Goal: Answer question/provide support

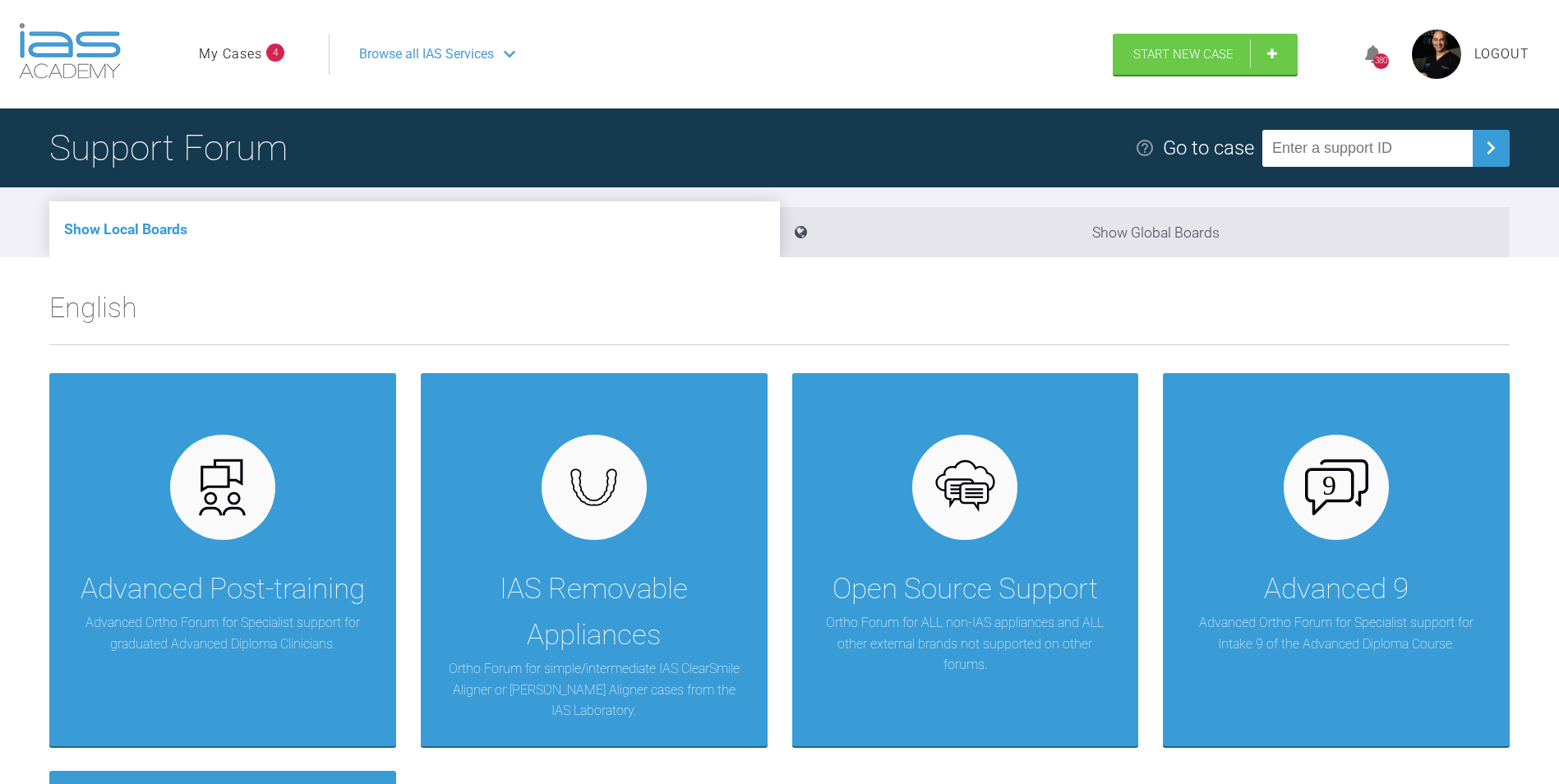
click at [230, 39] on ul "My Cases 4" at bounding box center [264, 55] width 130 height 42
click at [235, 53] on link "My Cases" at bounding box center [230, 54] width 63 height 22
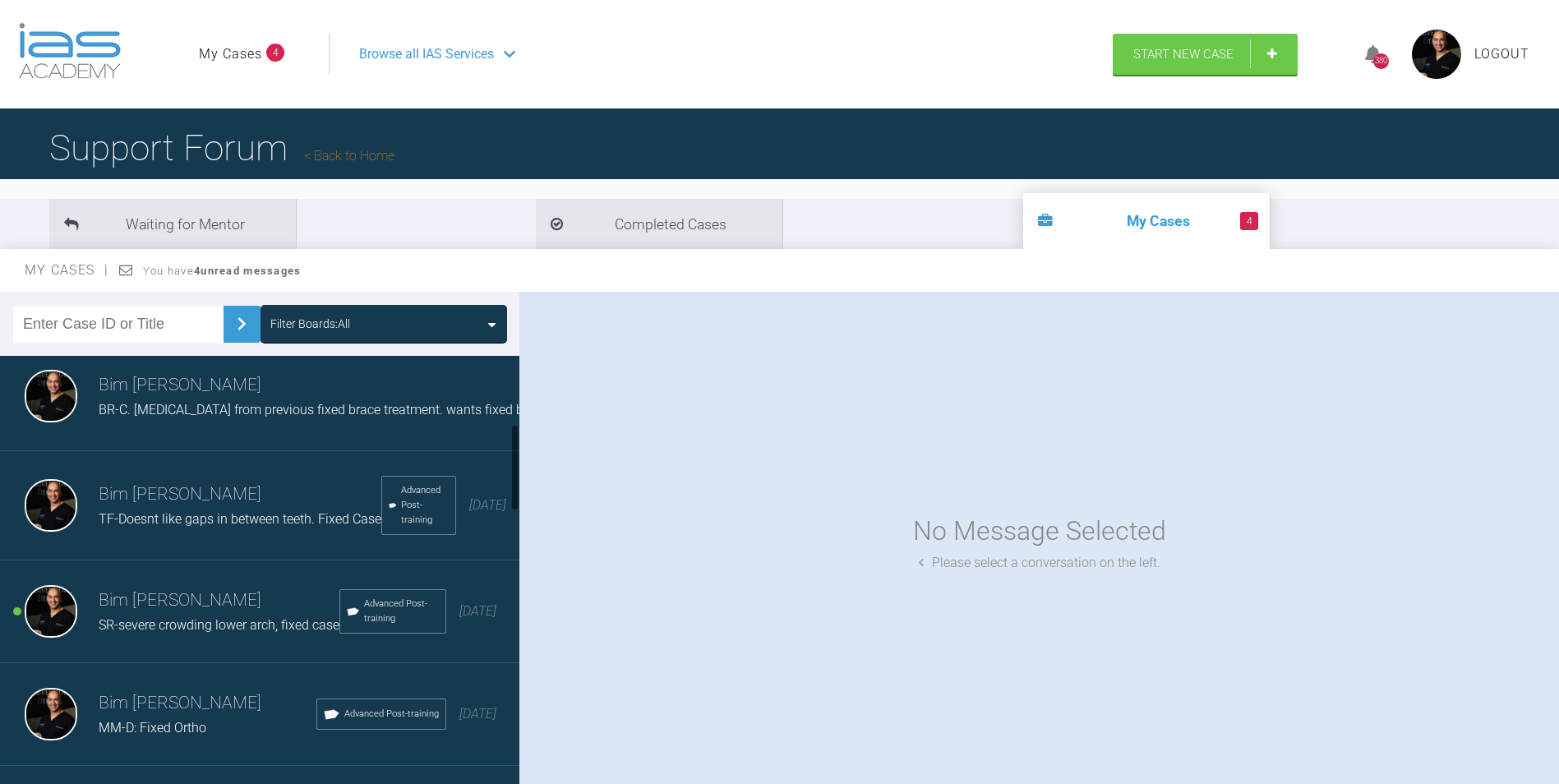
scroll to position [410, 0]
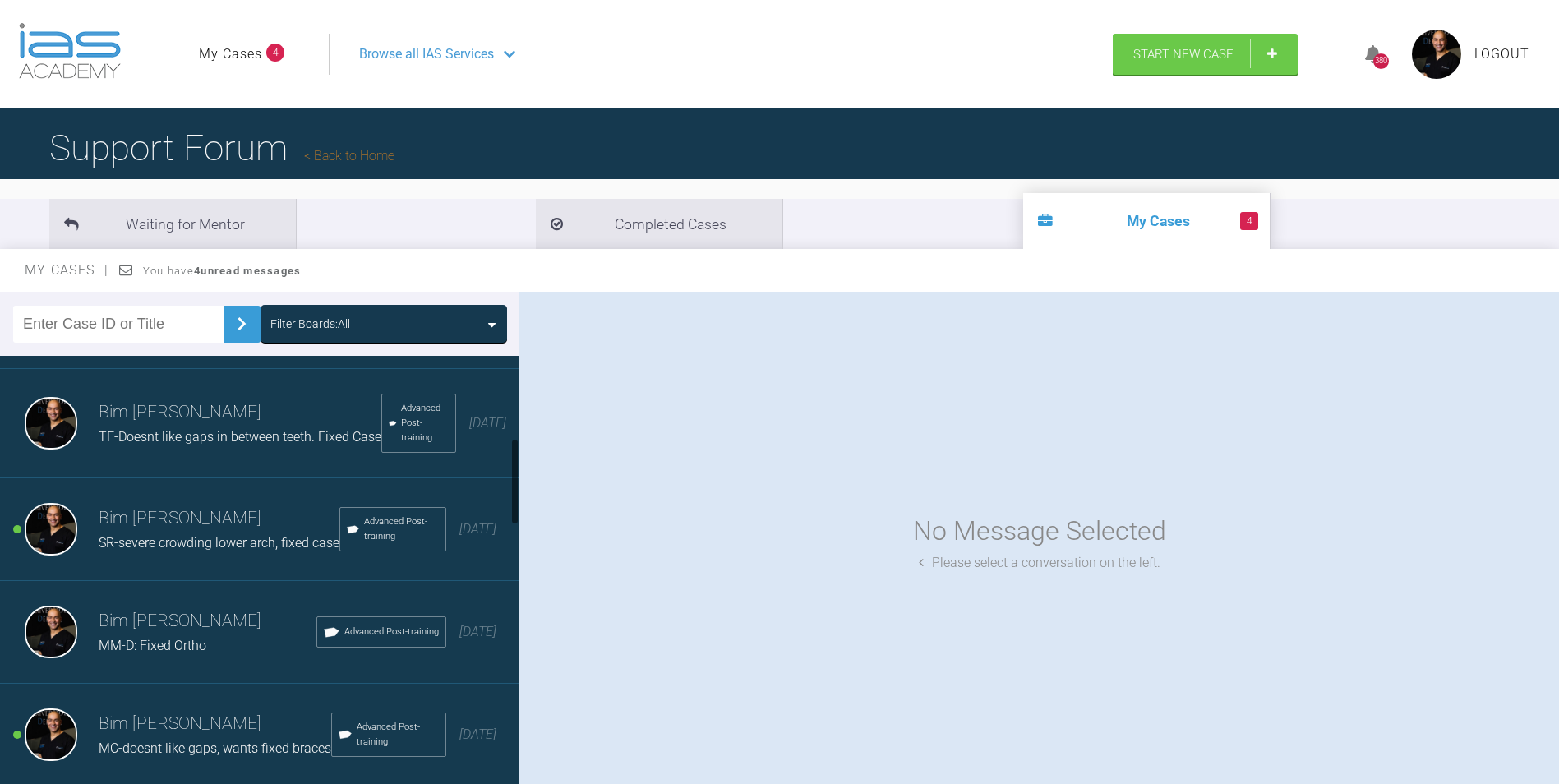
click at [176, 532] on h3 "Bim [PERSON_NAME]" at bounding box center [219, 519] width 241 height 28
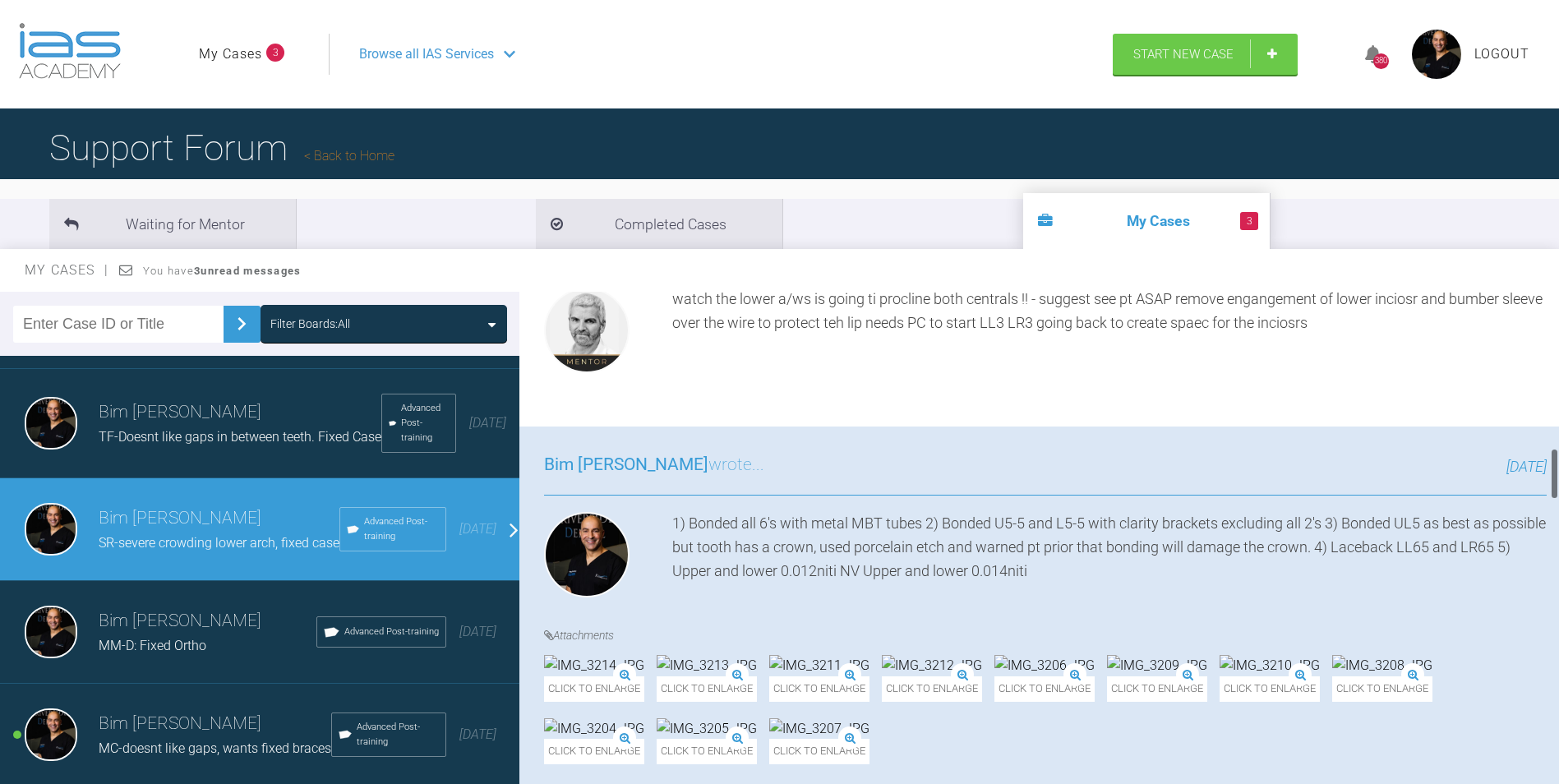
scroll to position [1726, 0]
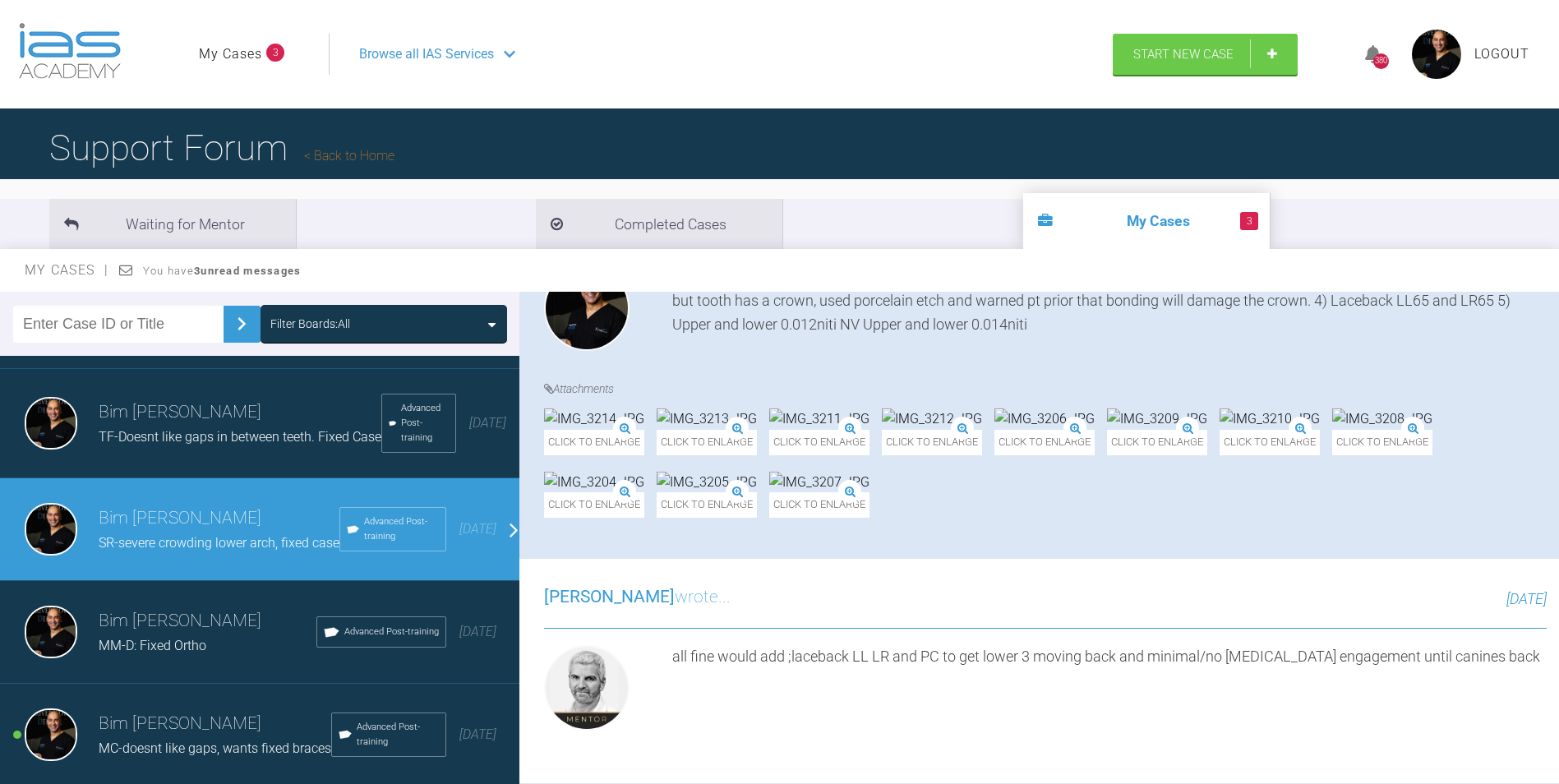
click at [213, 54] on link "My Cases" at bounding box center [230, 54] width 63 height 22
click at [226, 50] on link "My Cases" at bounding box center [230, 54] width 63 height 22
click at [223, 47] on link "My Cases" at bounding box center [230, 54] width 63 height 22
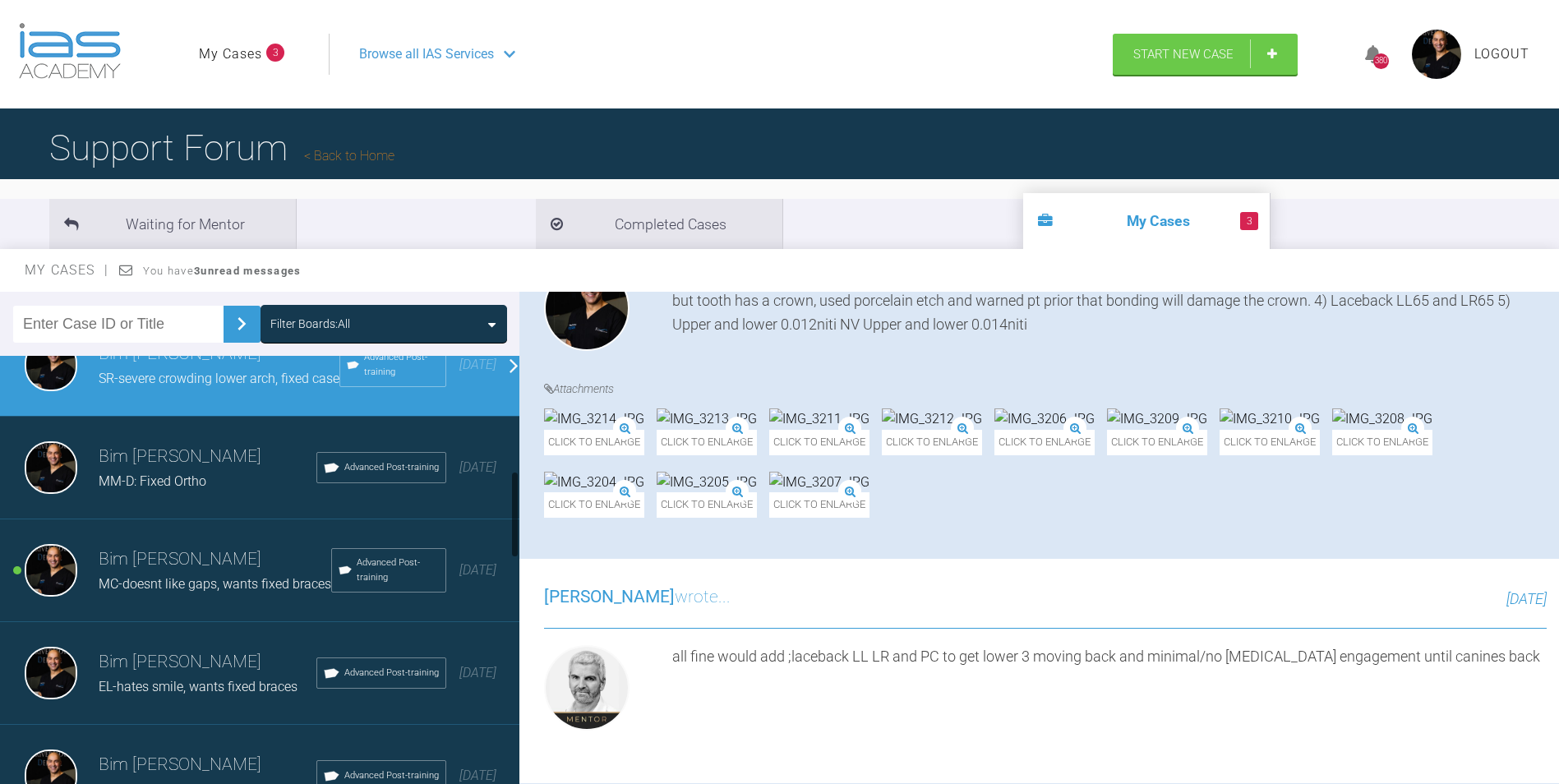
click at [191, 592] on span "MC-doesnt like gaps, wants fixed braces" at bounding box center [215, 584] width 232 height 16
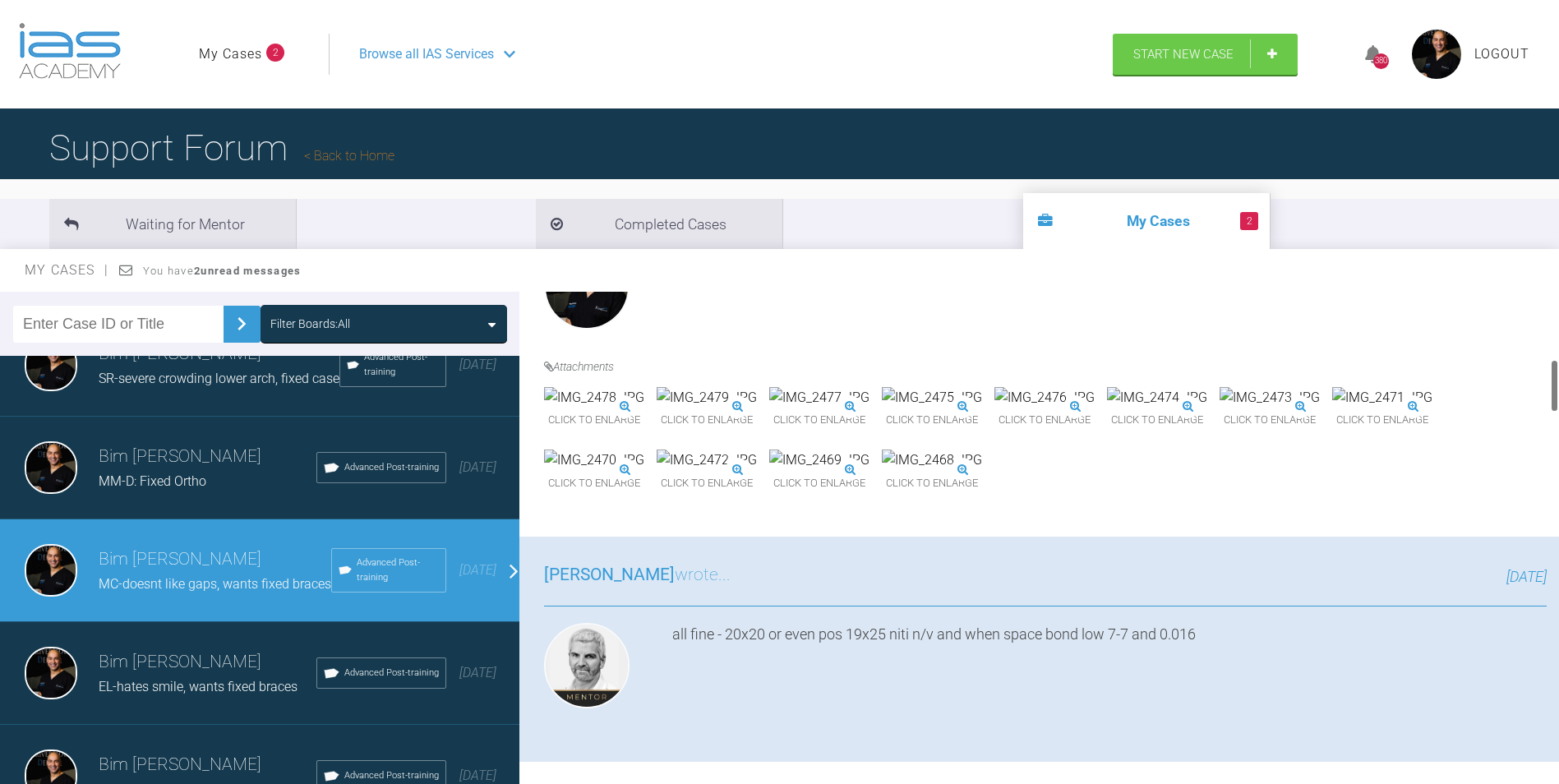
scroll to position [0, 0]
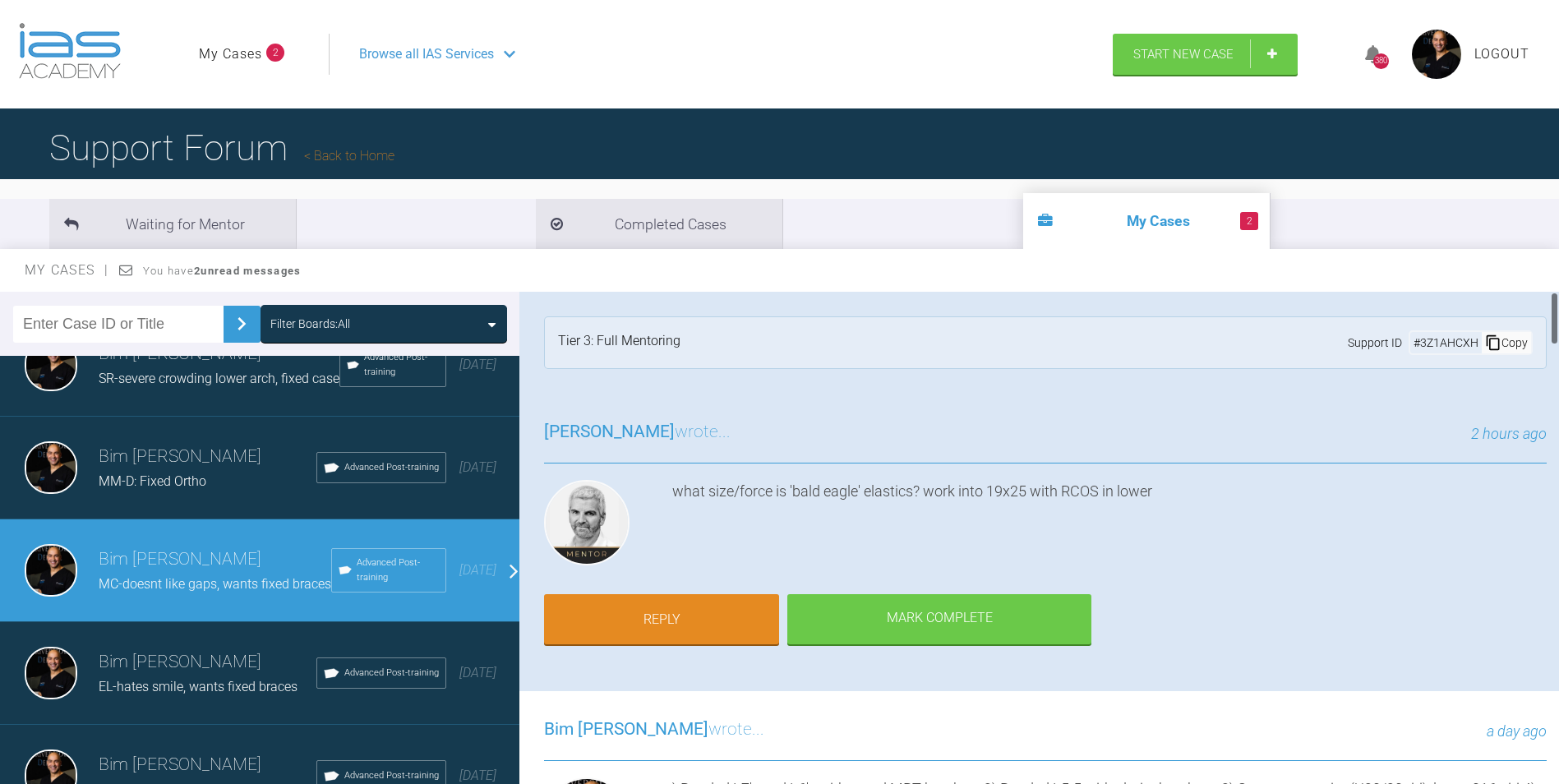
drag, startPoint x: 1552, startPoint y: 418, endPoint x: 1574, endPoint y: 62, distance: 356.7
click at [1558, 62] on html "My Cases 2 Logout Browse all IAS Services Start New Case 380 Logout Support For…" at bounding box center [780, 477] width 1559 height 955
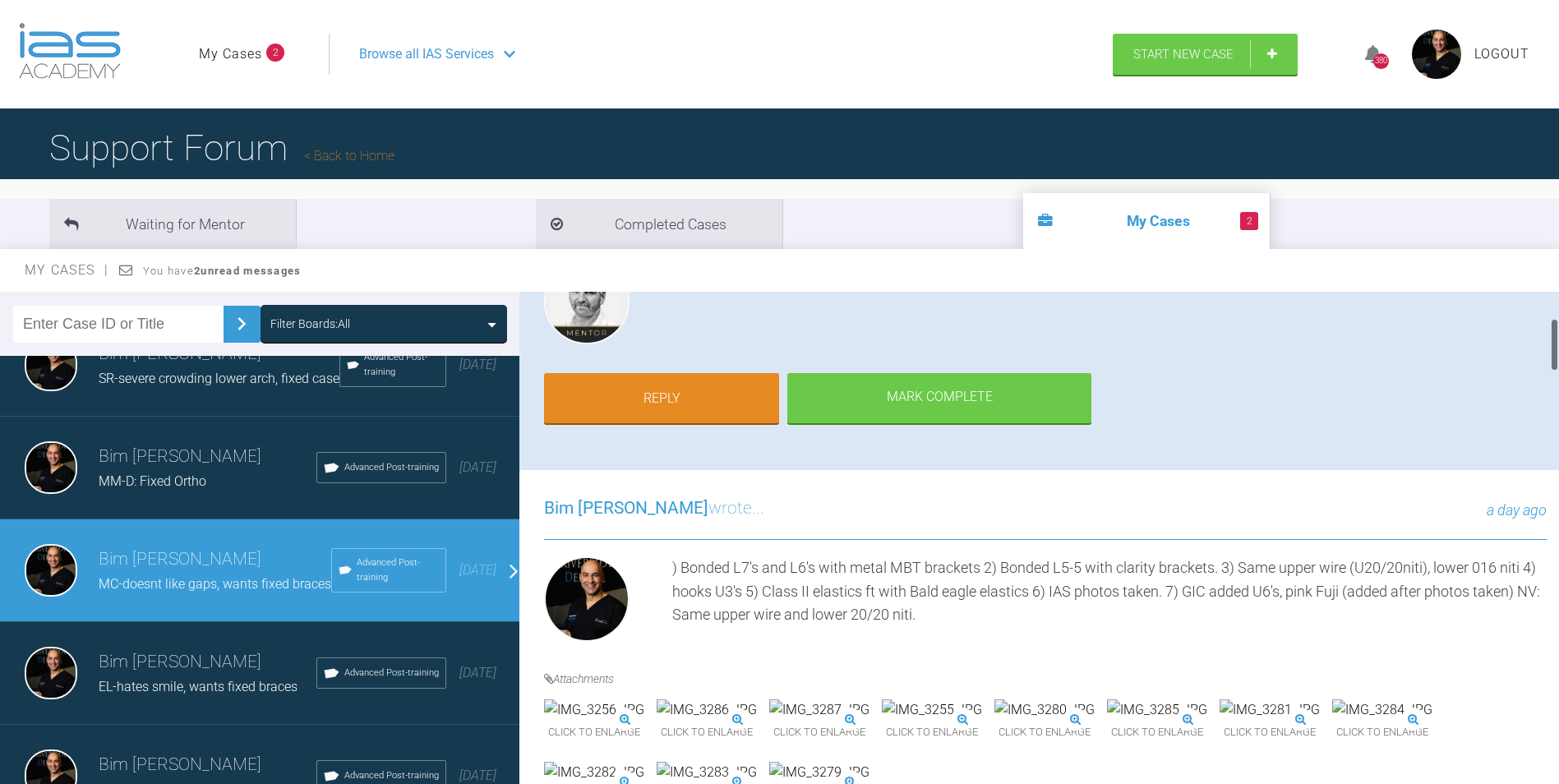
scroll to position [246, 0]
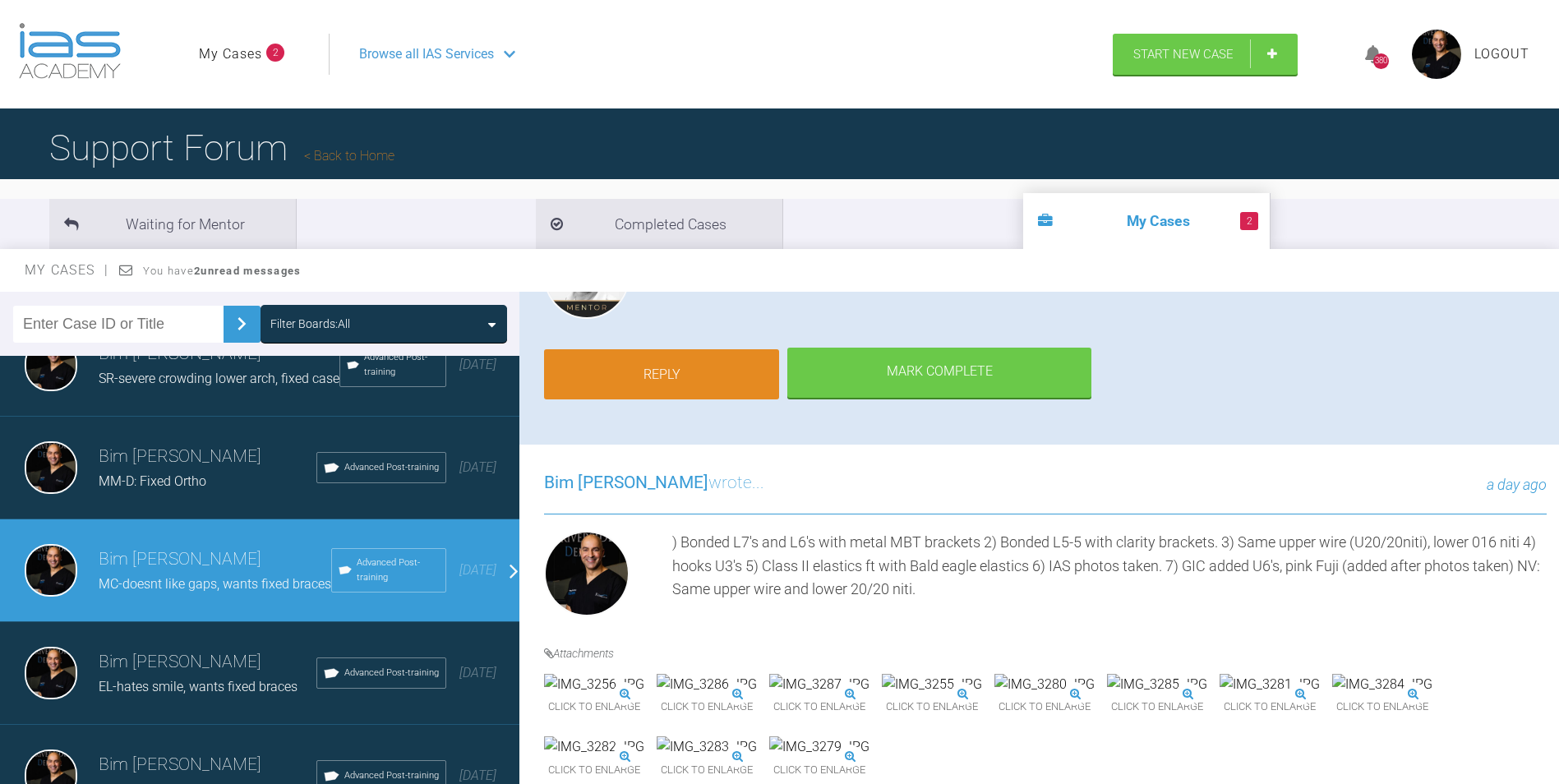
click at [689, 372] on link "Reply" at bounding box center [662, 375] width 235 height 51
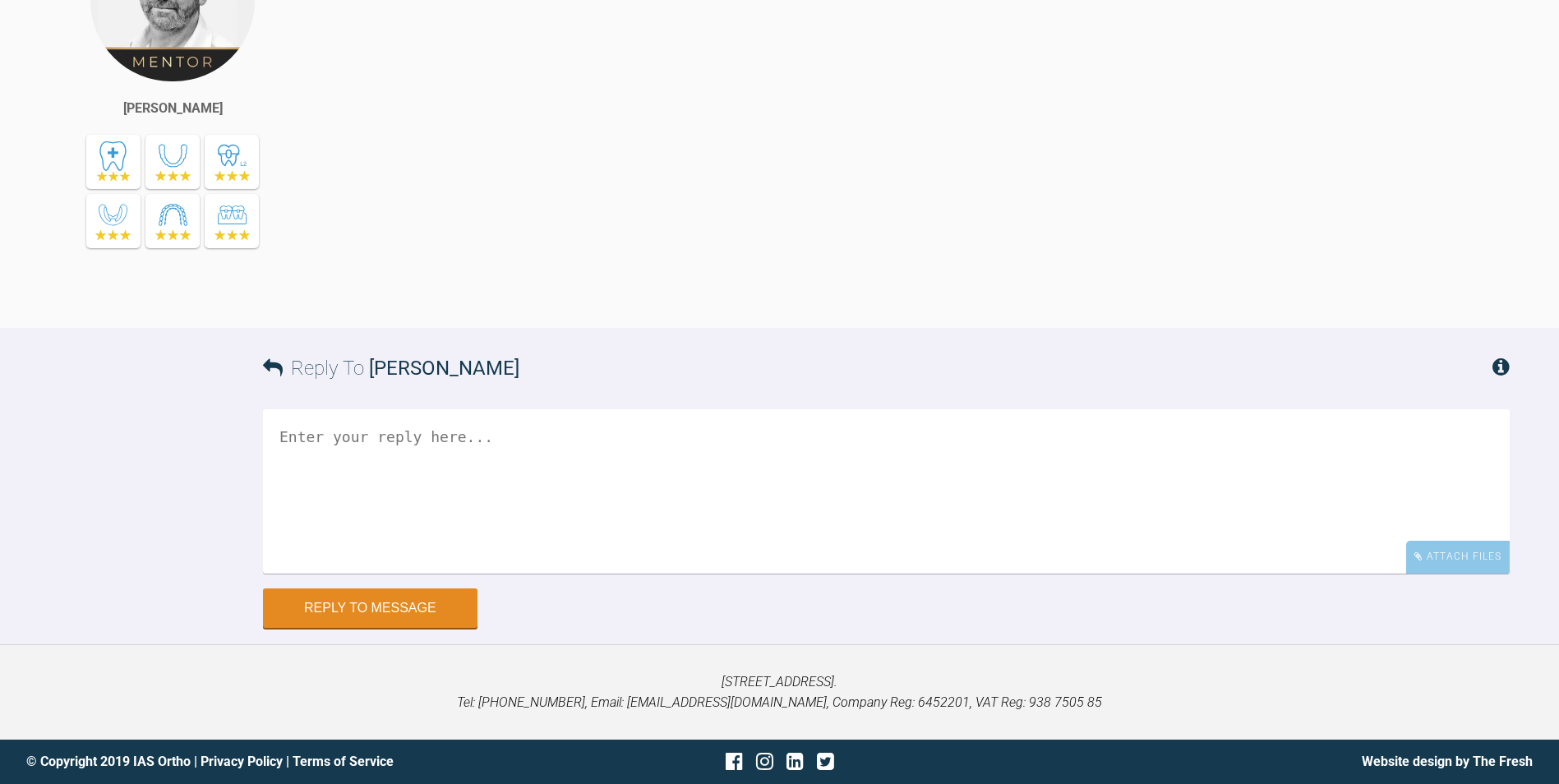
scroll to position [6277, 0]
click at [500, 545] on textarea at bounding box center [886, 492] width 1247 height 164
type textarea "4.5 oz 1/4 inch"
click at [418, 602] on button "Reply to Message" at bounding box center [370, 609] width 214 height 40
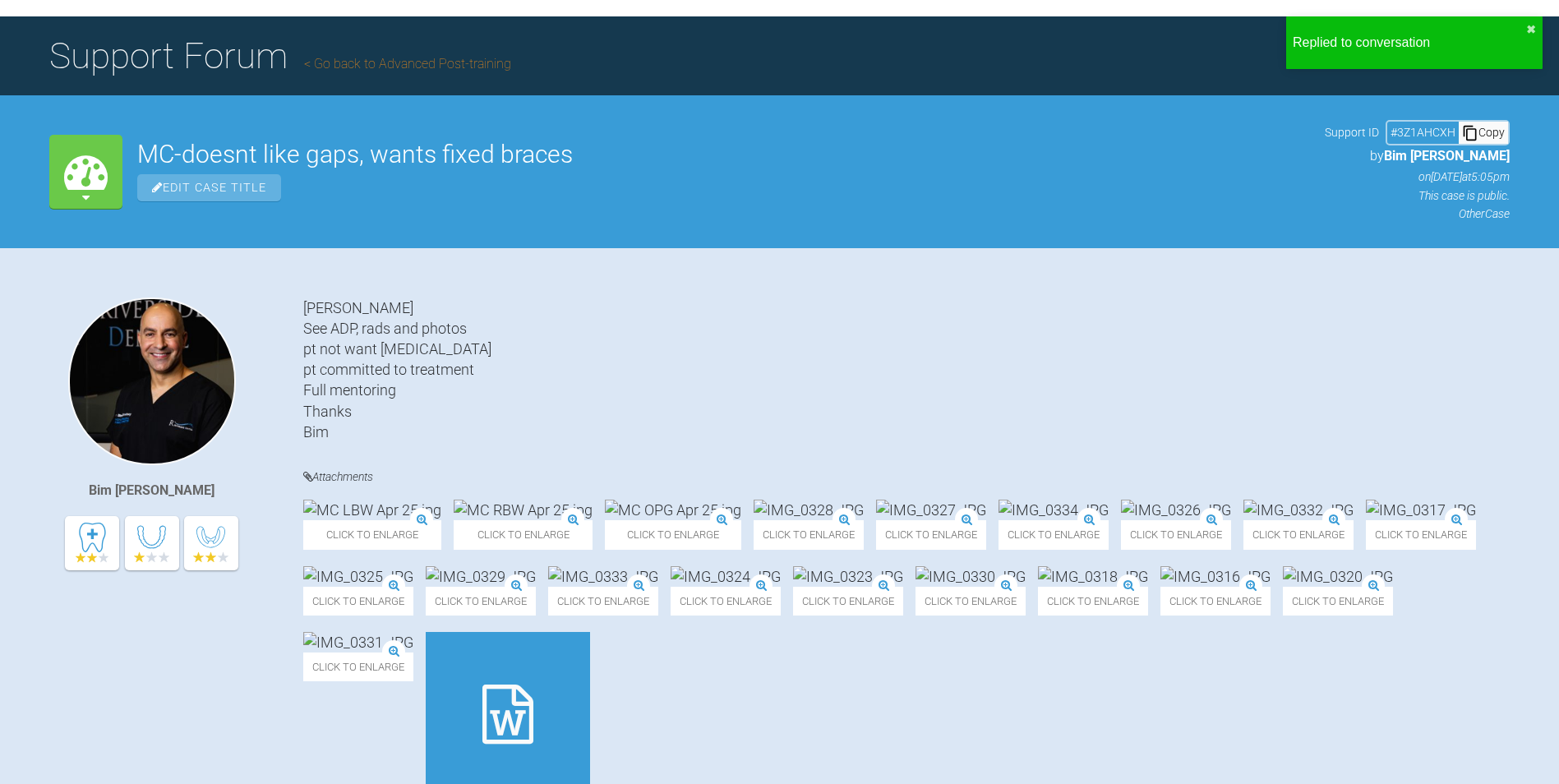
scroll to position [0, 0]
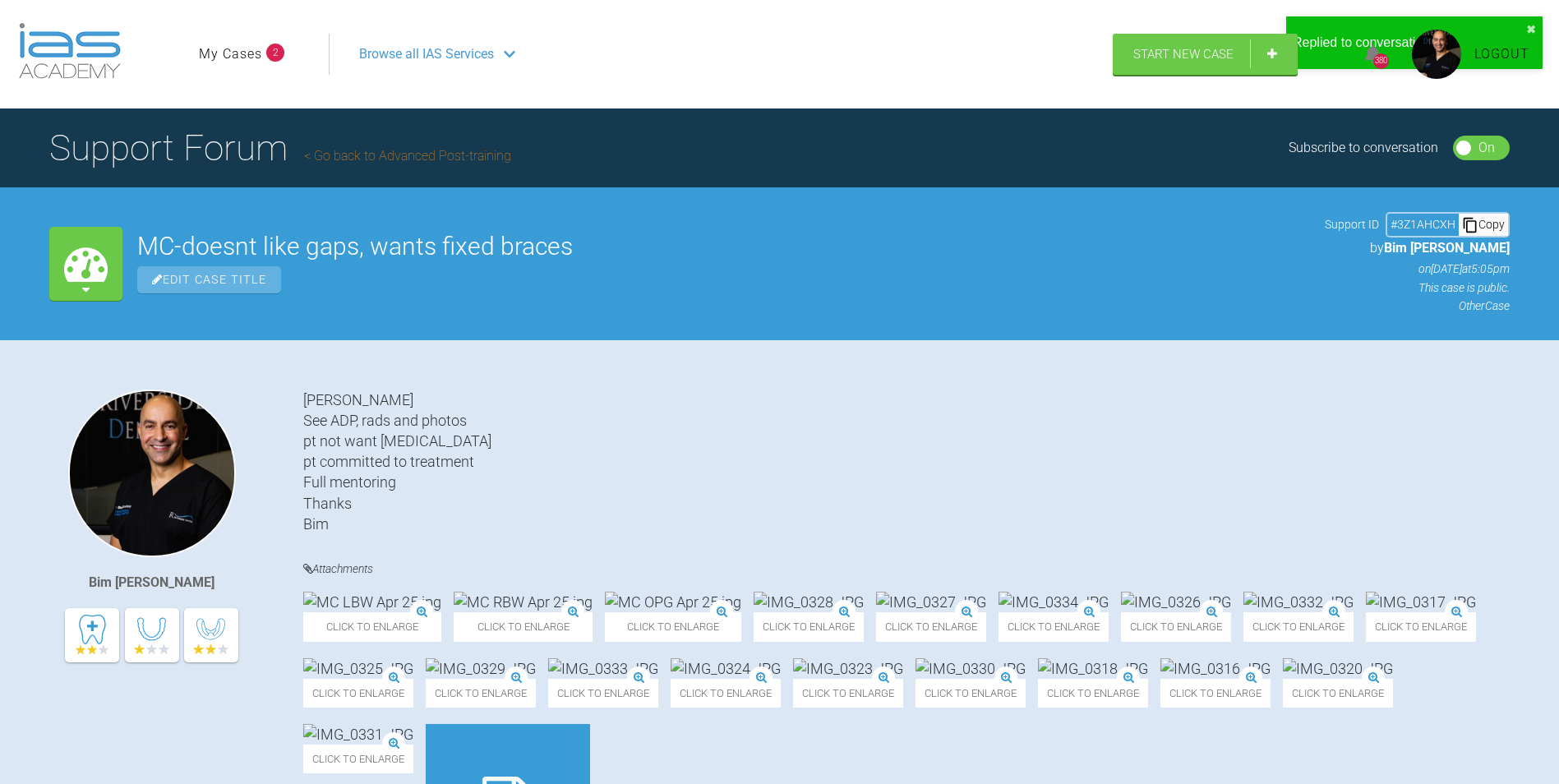
drag, startPoint x: 223, startPoint y: 54, endPoint x: 270, endPoint y: 103, distance: 67.9
click at [223, 54] on link "My Cases" at bounding box center [230, 54] width 63 height 22
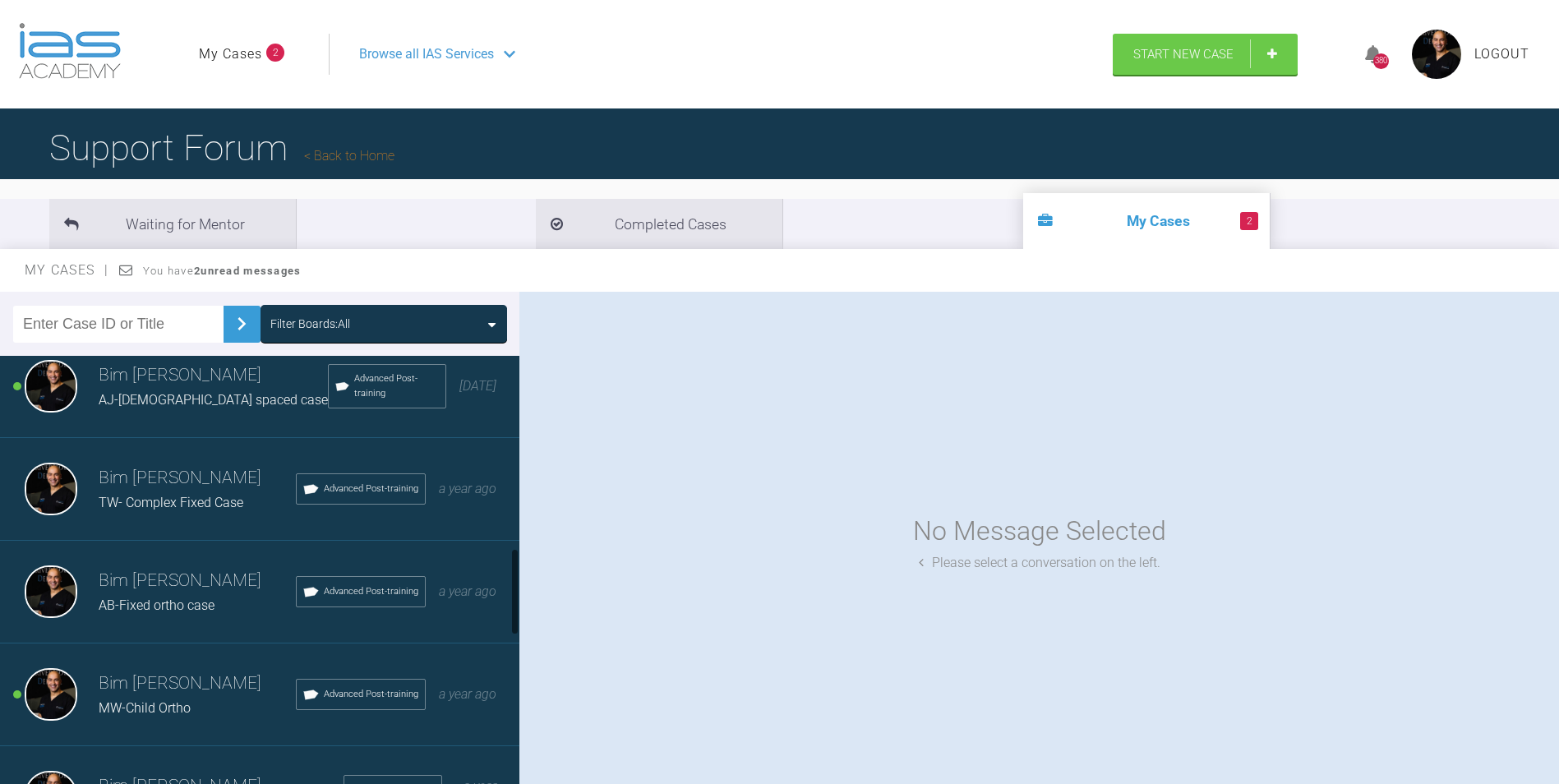
scroll to position [1068, 0]
click at [152, 389] on h3 "Bim [PERSON_NAME]" at bounding box center [213, 375] width 229 height 28
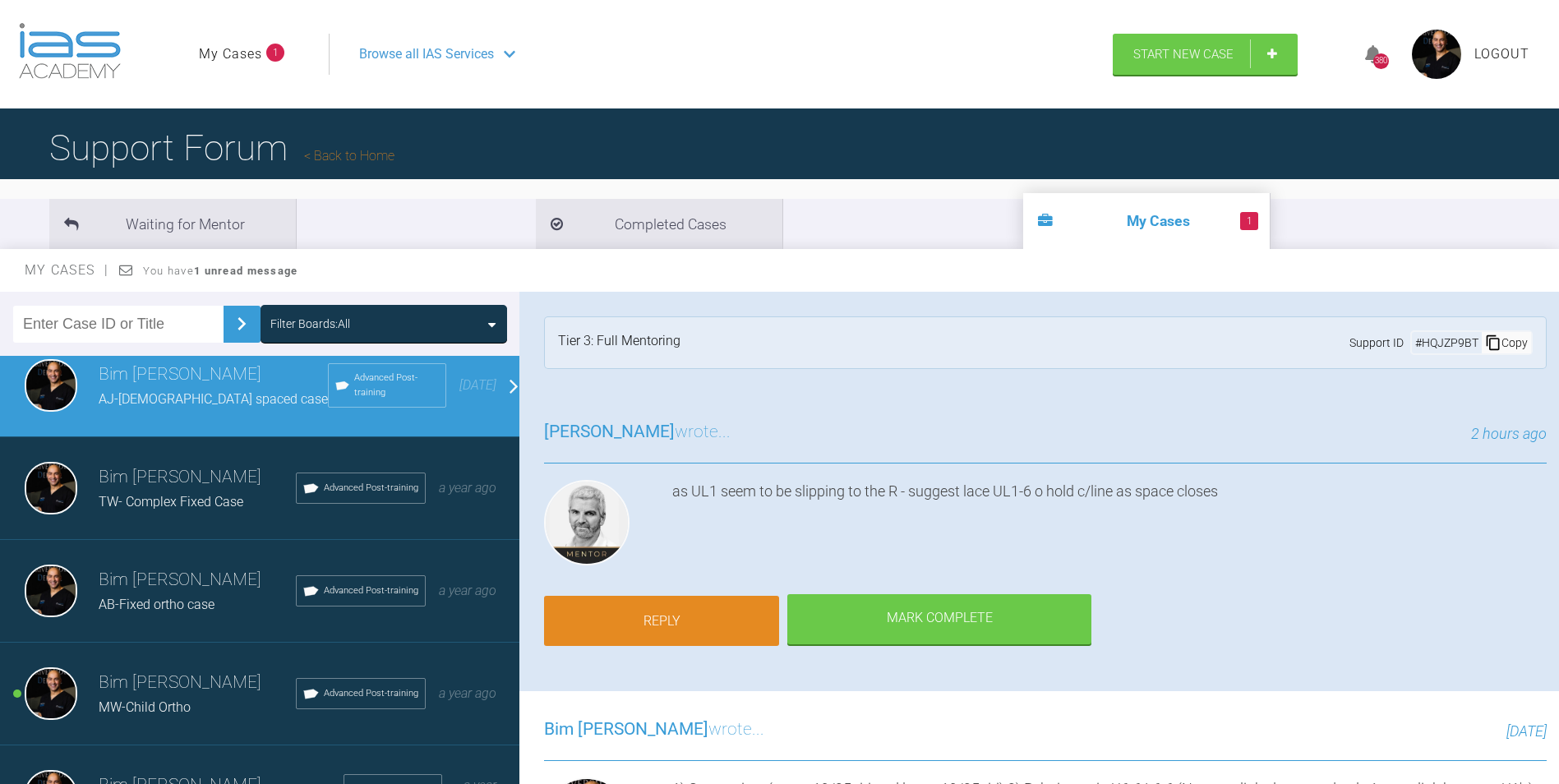
click at [709, 603] on link "Reply" at bounding box center [662, 621] width 235 height 51
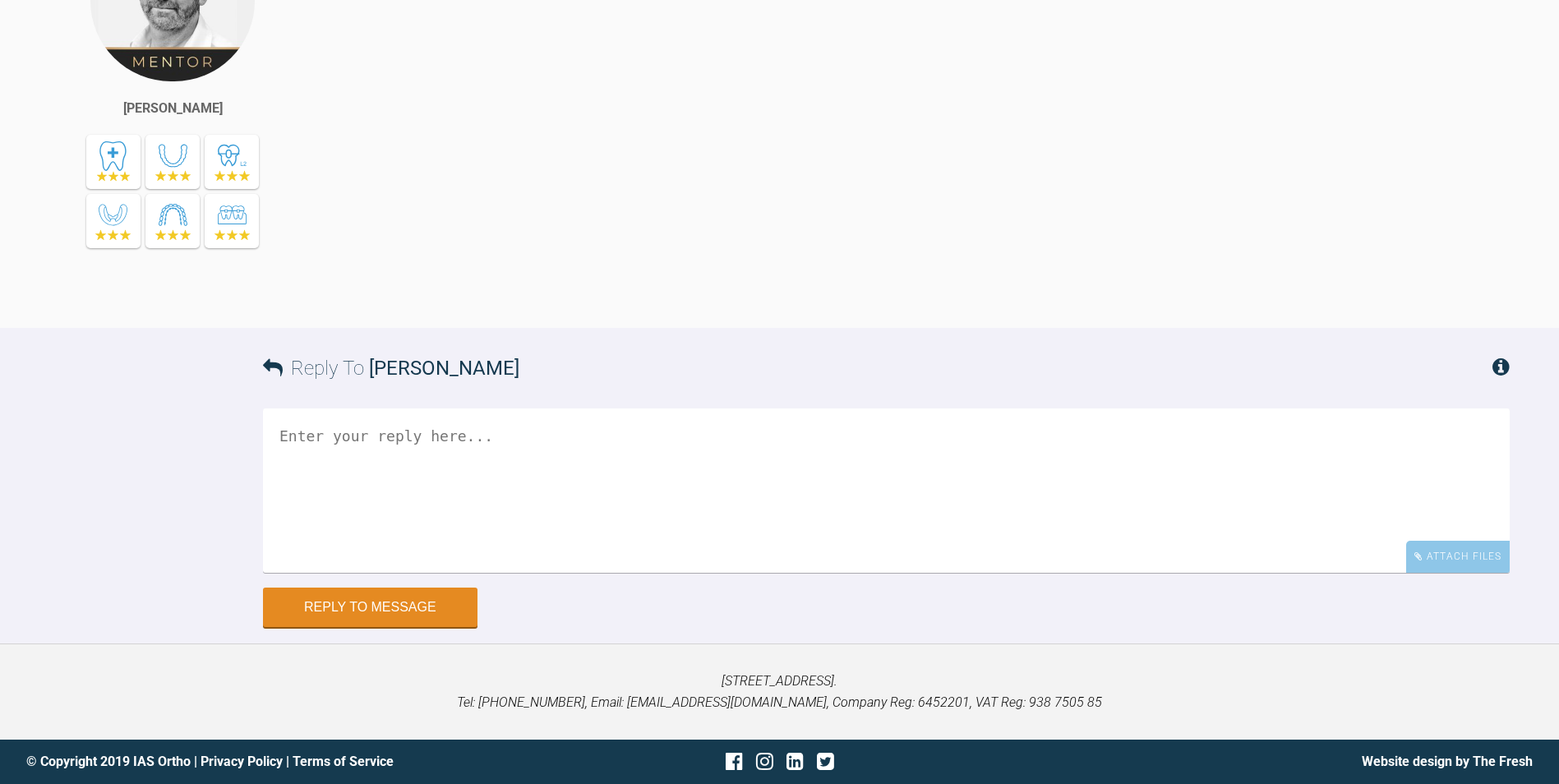
scroll to position [13220, 0]
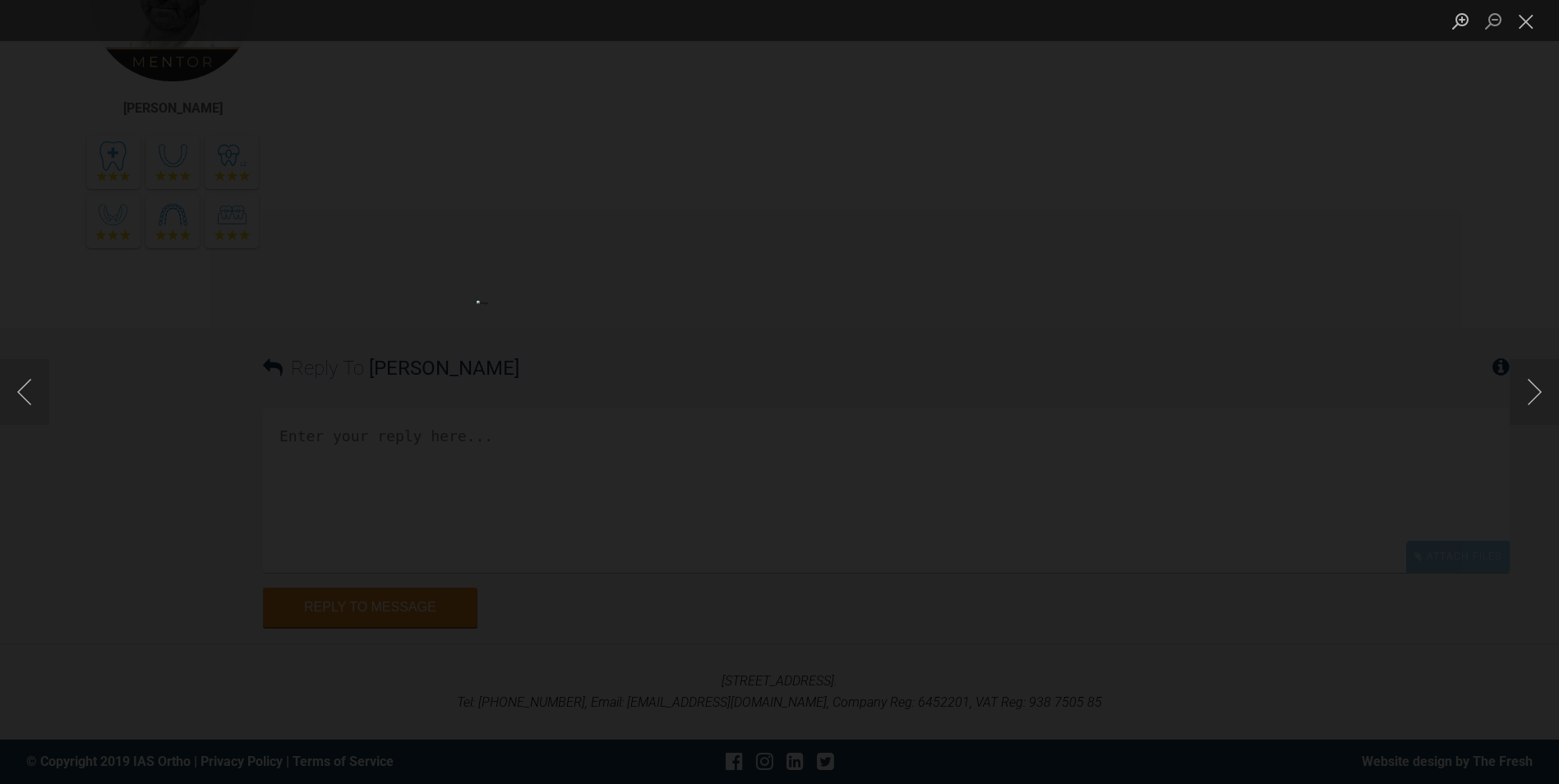
drag, startPoint x: 1517, startPoint y: 24, endPoint x: 1498, endPoint y: 25, distance: 19.0
click at [1517, 23] on button "Close lightbox" at bounding box center [1526, 21] width 33 height 28
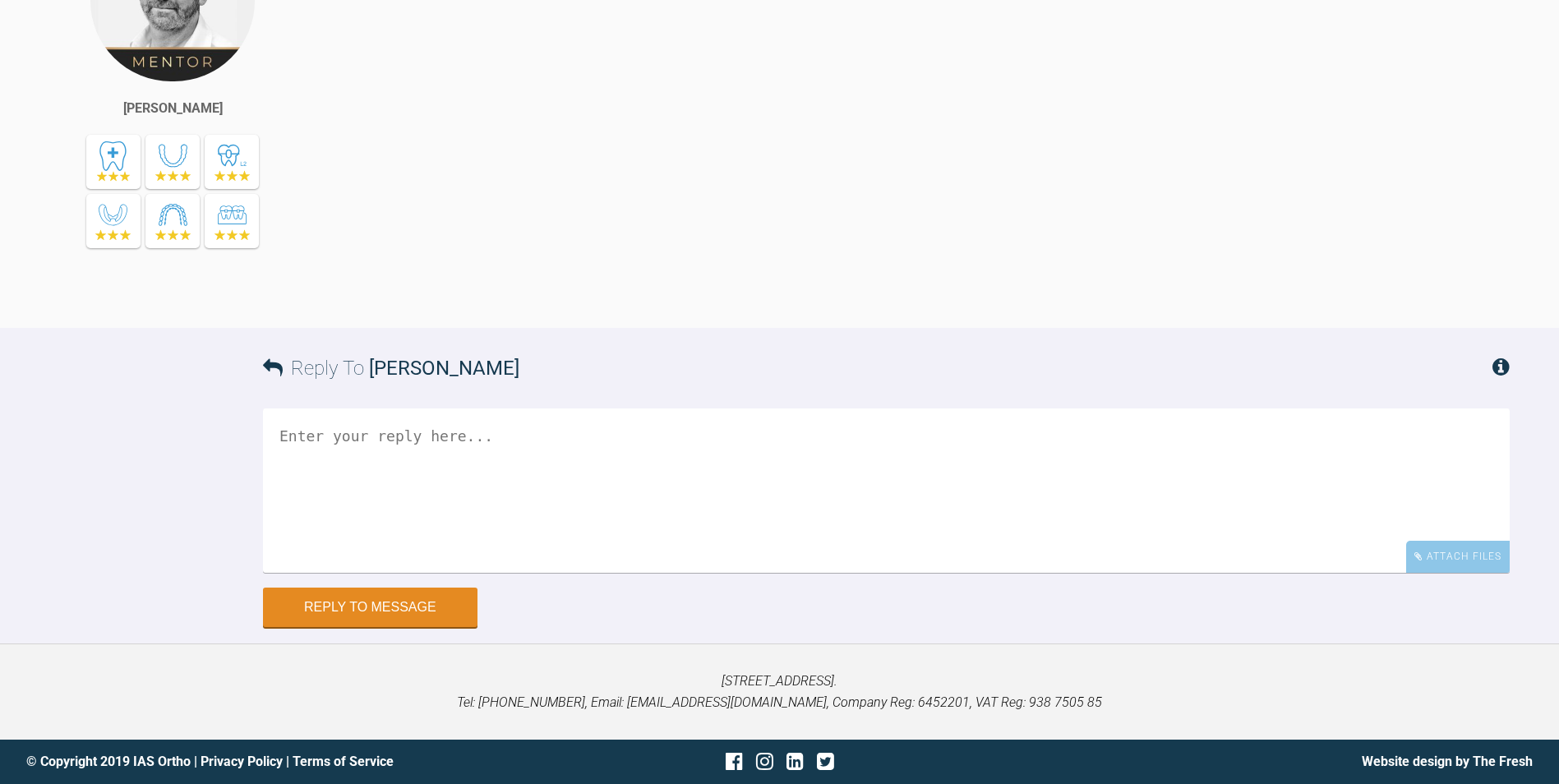
click at [344, 313] on div "[PERSON_NAME]" at bounding box center [197, 114] width 296 height 398
drag, startPoint x: 347, startPoint y: 580, endPoint x: 917, endPoint y: 595, distance: 570.2
click at [917, 303] on div "as UL1 seem to be slipping to the R - suggest lace UL1-6 o hold c/line as space…" at bounding box center [928, 108] width 1165 height 388
drag, startPoint x: 917, startPoint y: 595, endPoint x: 878, endPoint y: 583, distance: 40.8
copy div "as UL1 seem to be slipping to the R - suggest lace UL1-6 o hold c/line as space…"
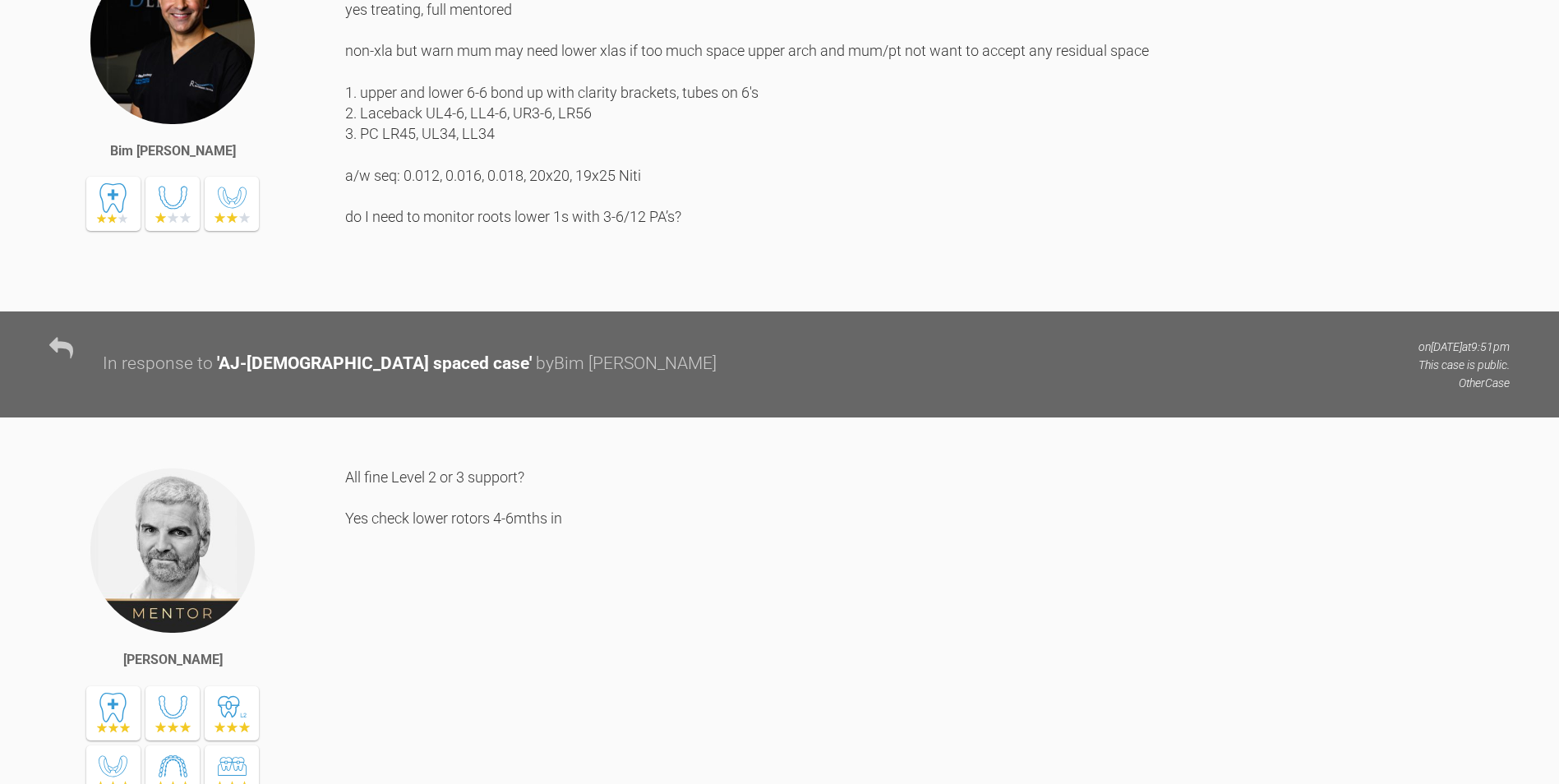
scroll to position [0, 0]
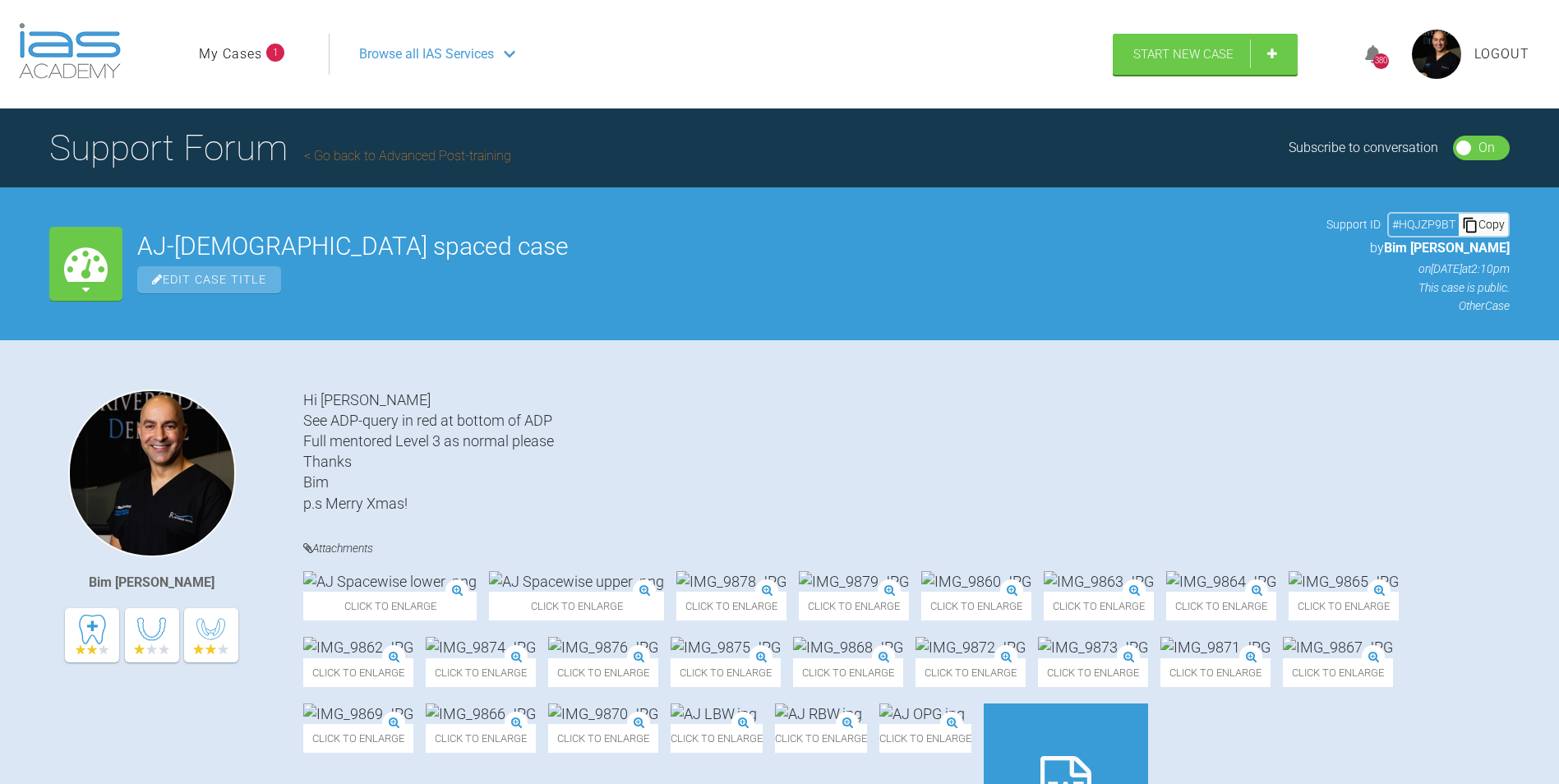
drag, startPoint x: 226, startPoint y: 50, endPoint x: 22, endPoint y: 82, distance: 206.5
click at [226, 50] on link "My Cases" at bounding box center [230, 54] width 63 height 22
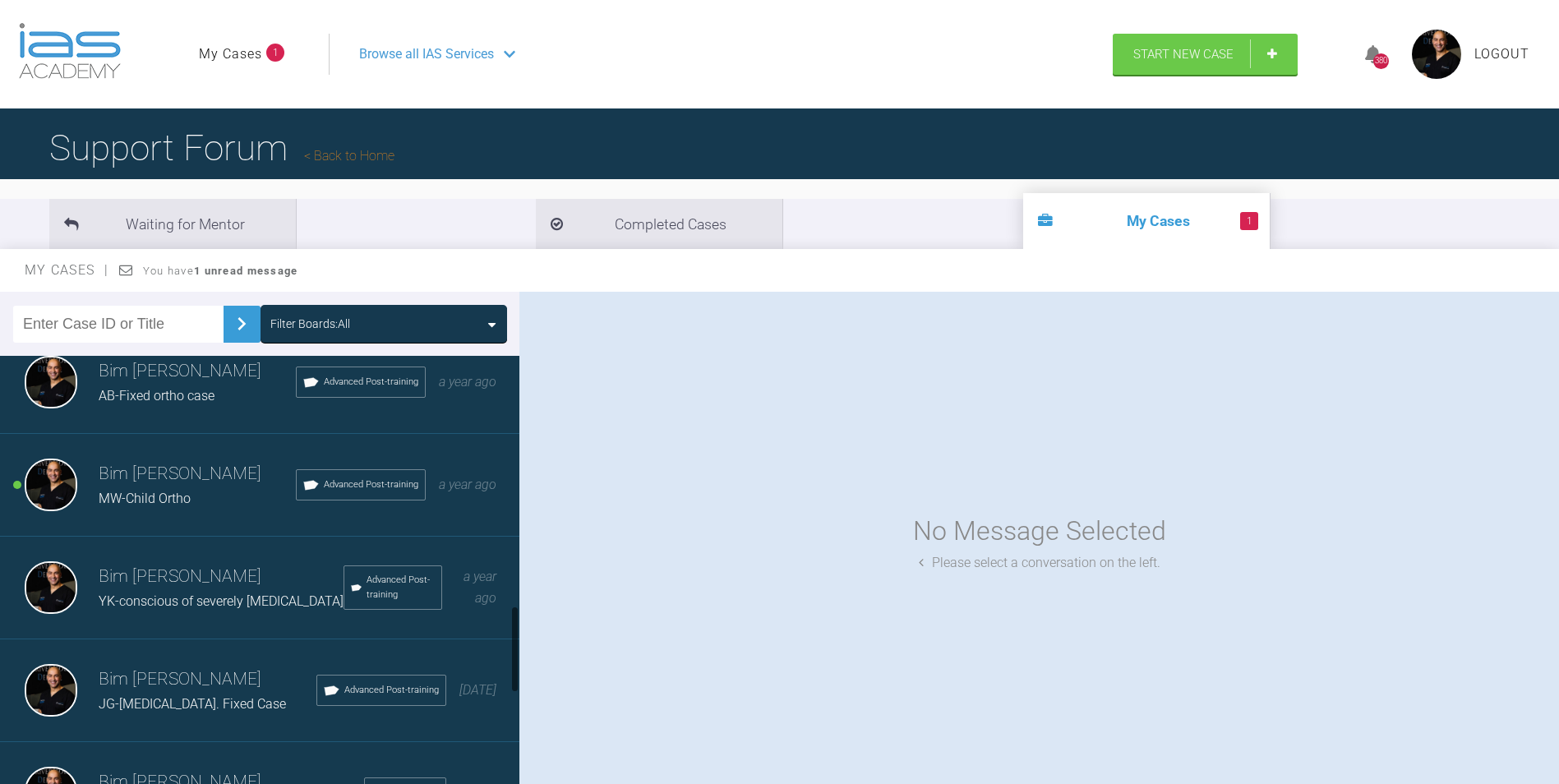
scroll to position [1315, 0]
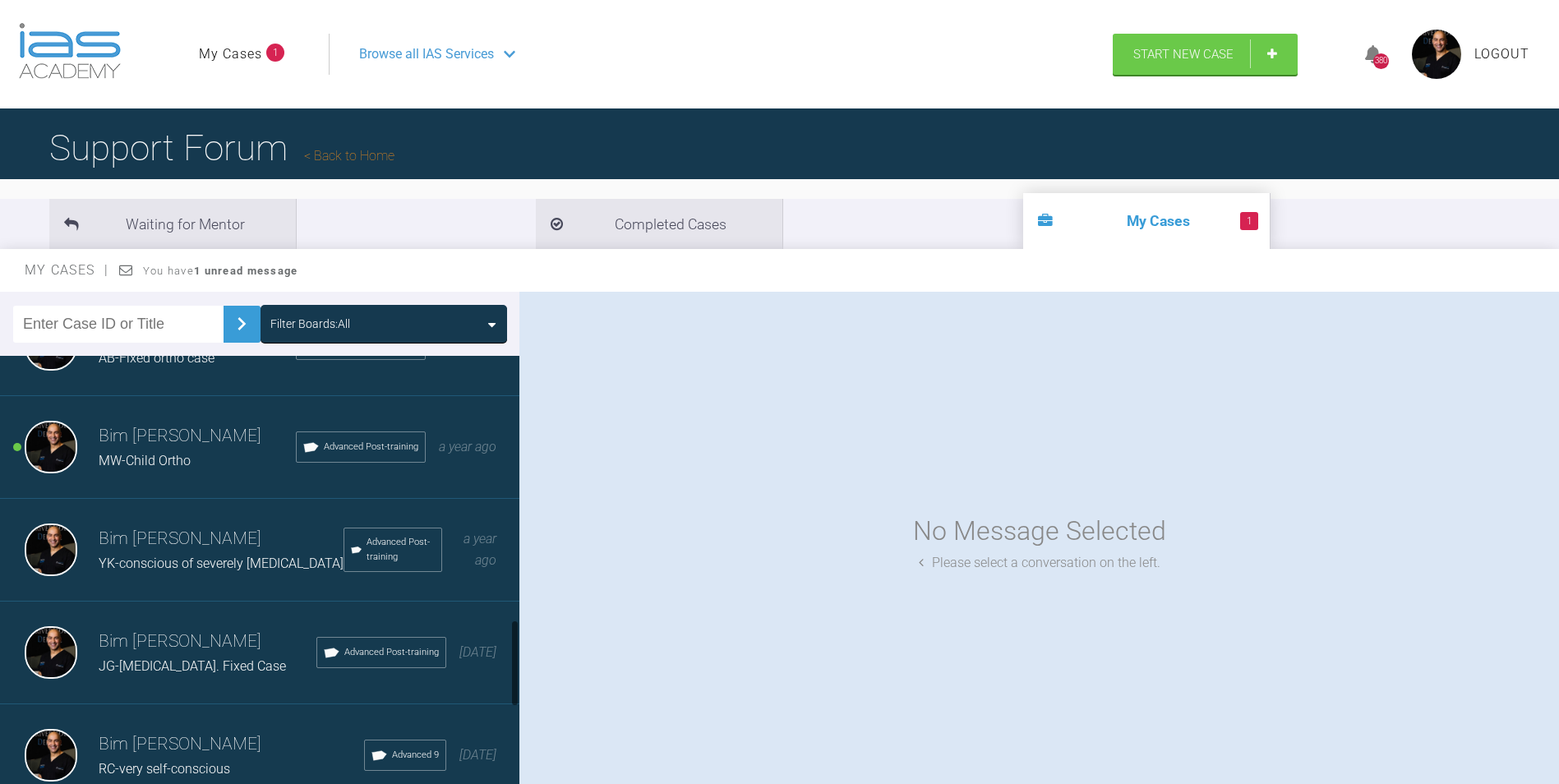
click at [176, 468] on span "MW-Child Ortho" at bounding box center [145, 460] width 92 height 16
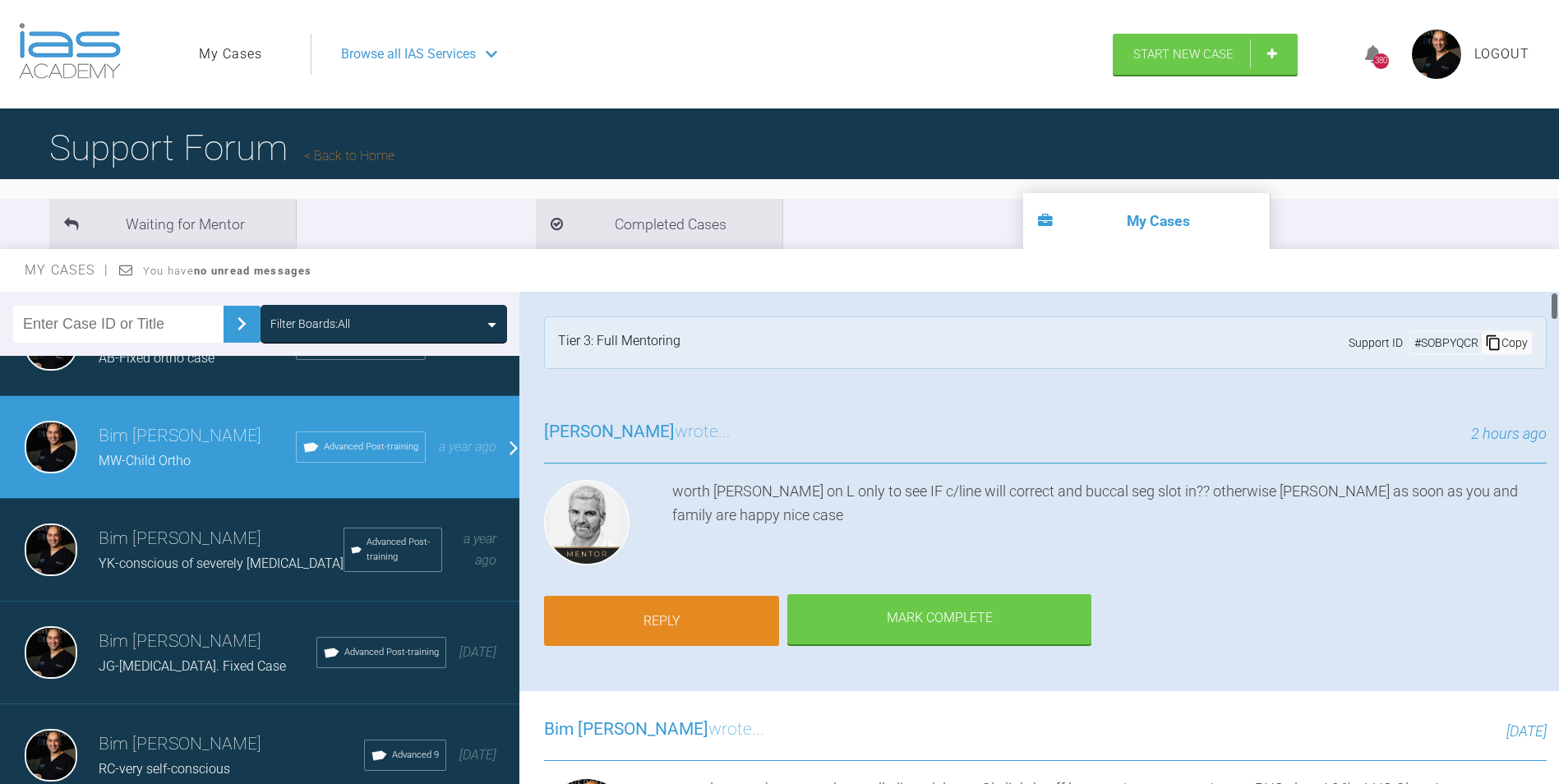
click at [628, 609] on link "Reply" at bounding box center [662, 621] width 235 height 51
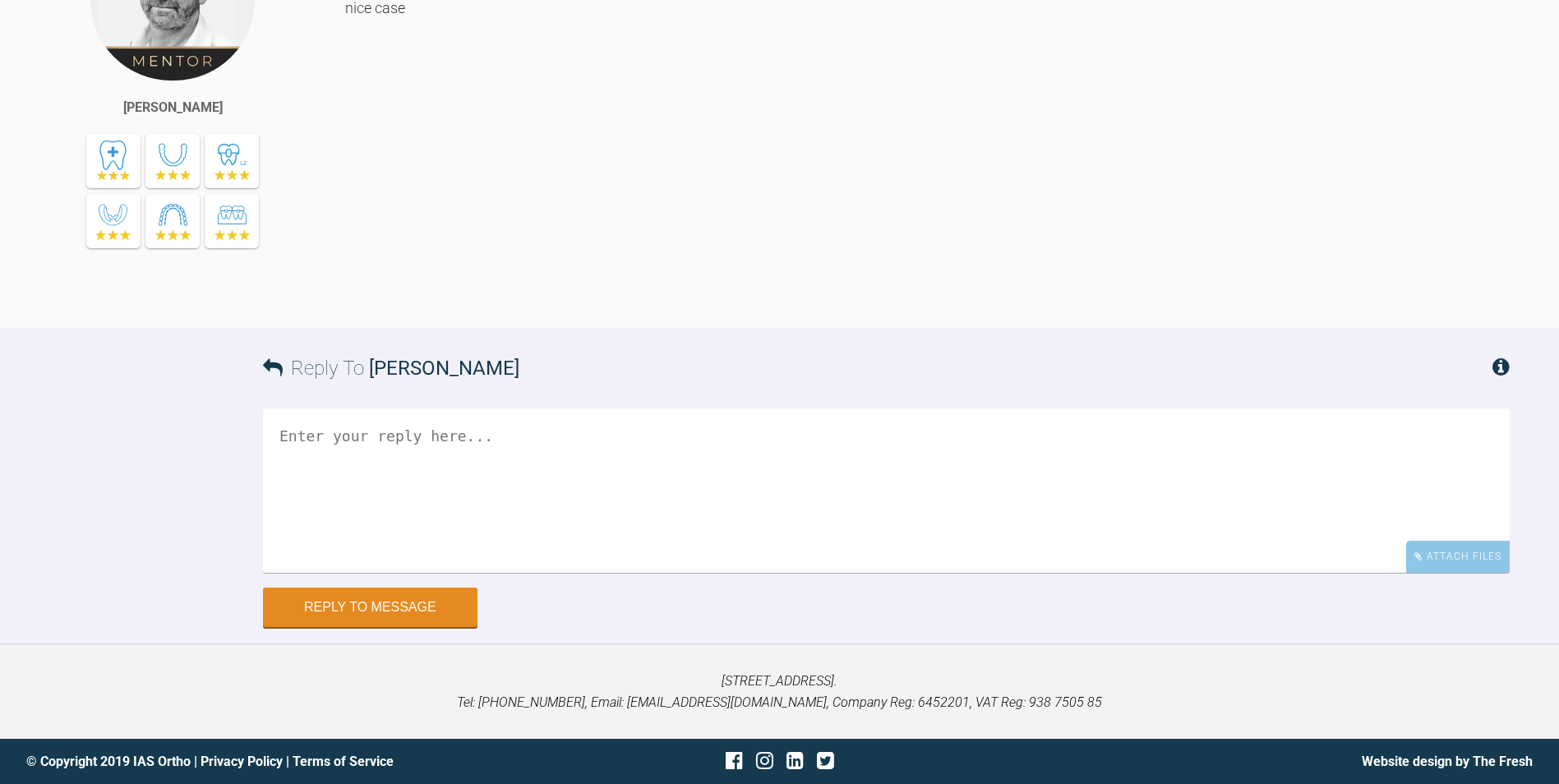
scroll to position [17382, 0]
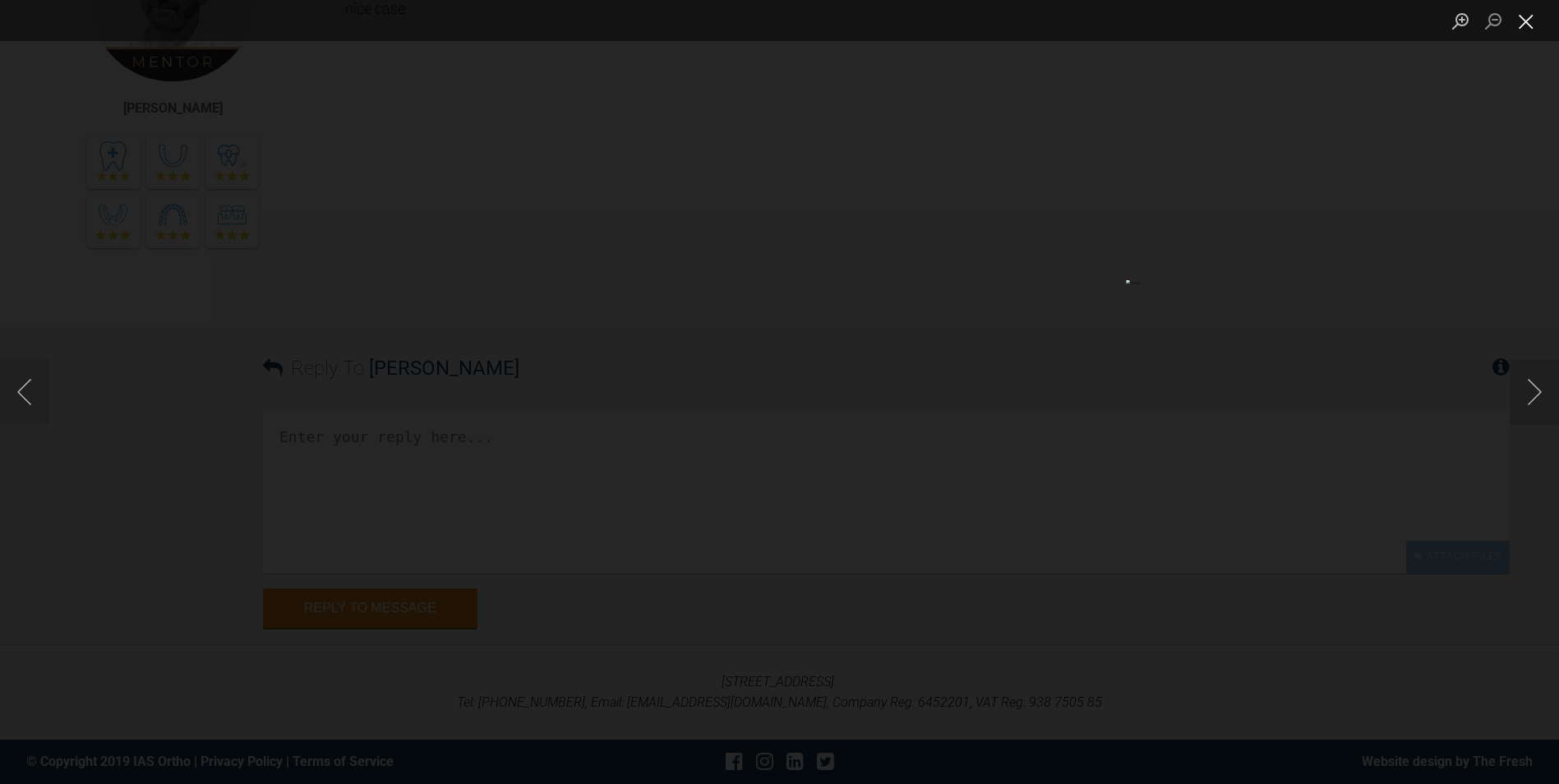
click at [1529, 21] on button "Close lightbox" at bounding box center [1526, 21] width 33 height 28
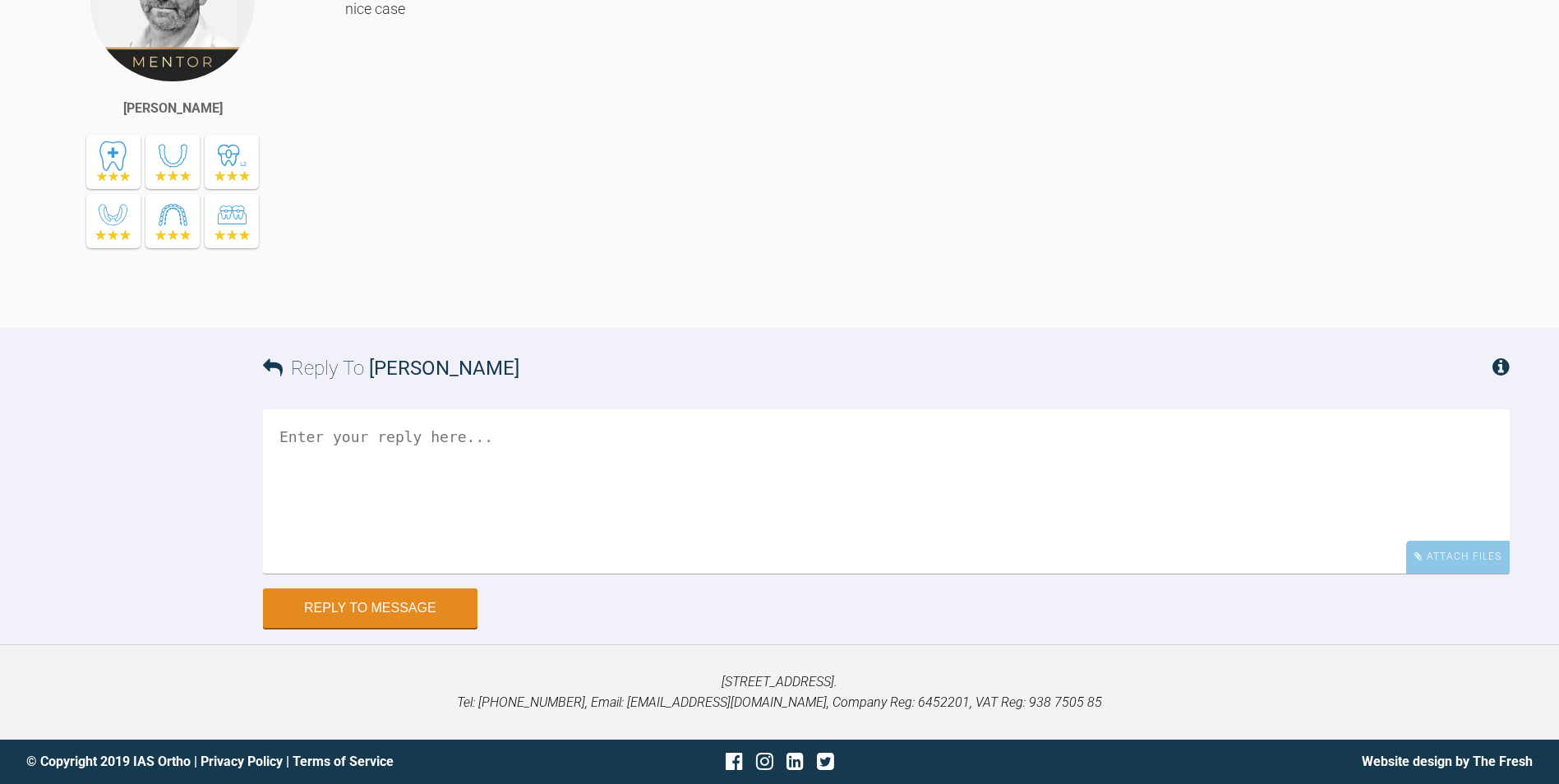
scroll to position [17957, 0]
click at [526, 549] on textarea at bounding box center [886, 492] width 1247 height 164
click at [347, 548] on textarea "ok-will try wont this mess up Cl I [MEDICAL_DATA] on left?" at bounding box center [886, 492] width 1247 height 164
type textarea "ok-will try wont [PERSON_NAME] elastic on the LHS mess up Cl I [MEDICAL_DATA] o…"
click at [360, 629] on button "Reply to Message" at bounding box center [370, 609] width 214 height 40
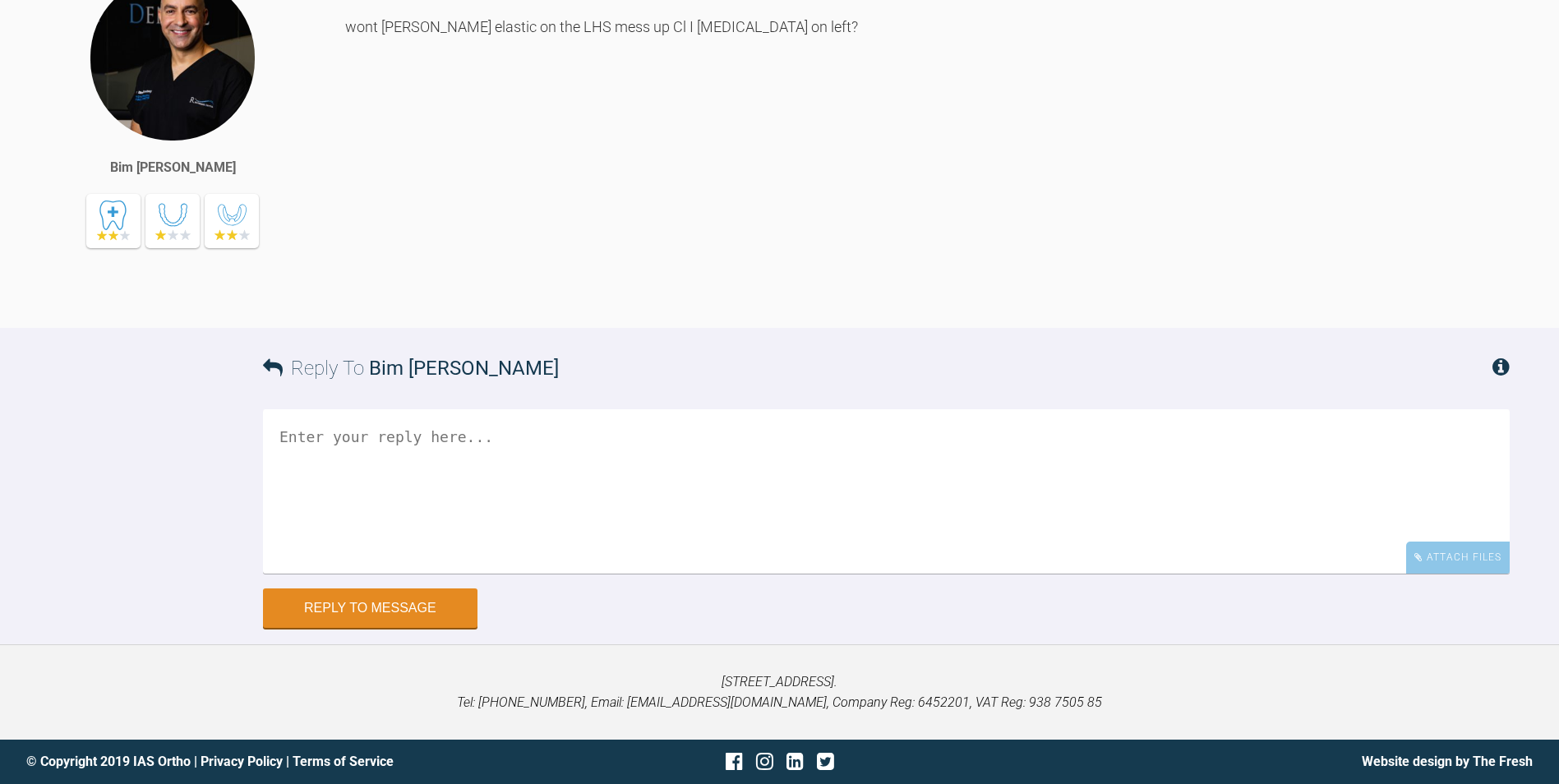
scroll to position [17224, 0]
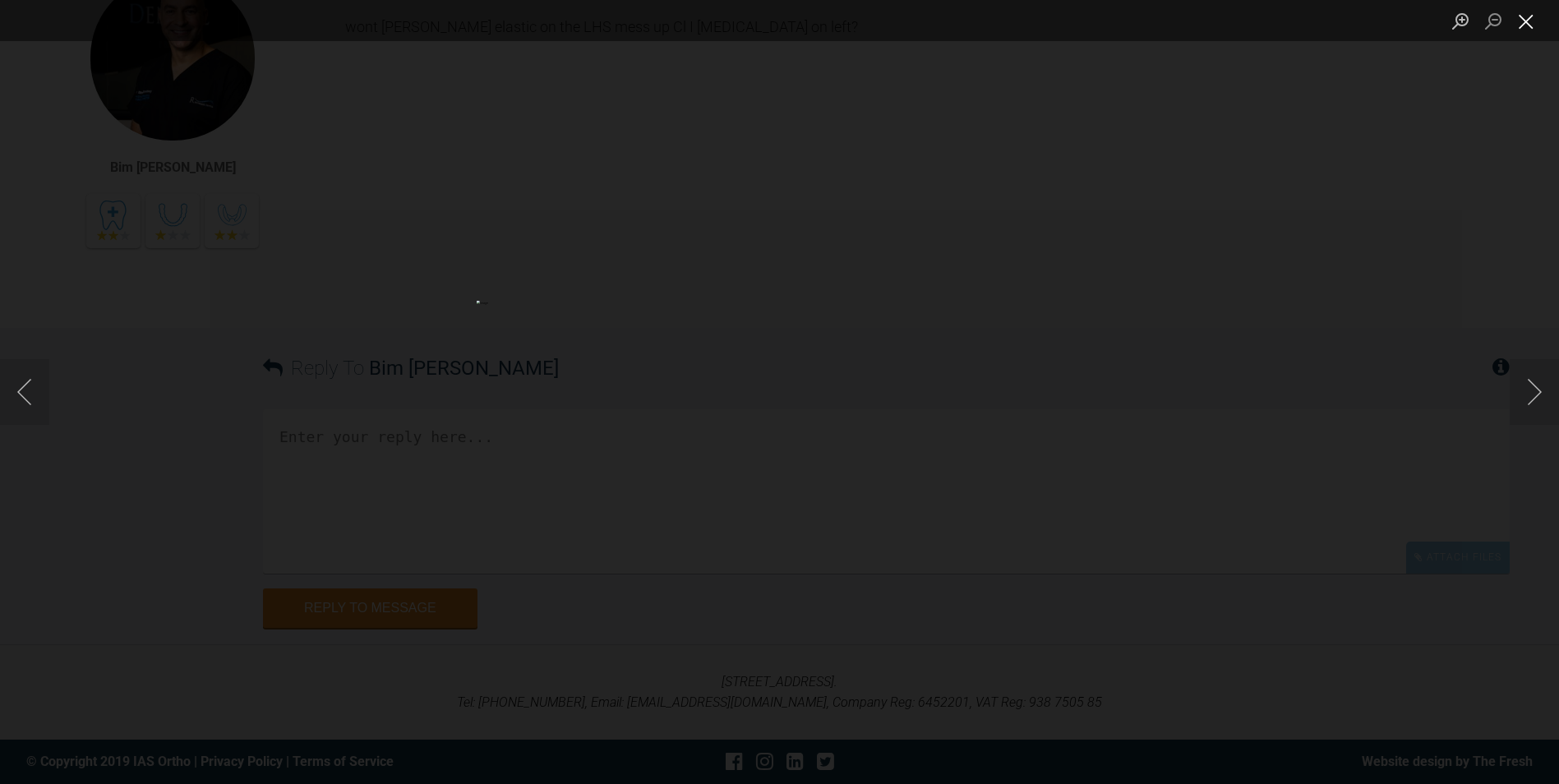
drag, startPoint x: 1525, startPoint y: 26, endPoint x: 1074, endPoint y: 254, distance: 505.4
click at [1525, 26] on button "Close lightbox" at bounding box center [1526, 21] width 33 height 28
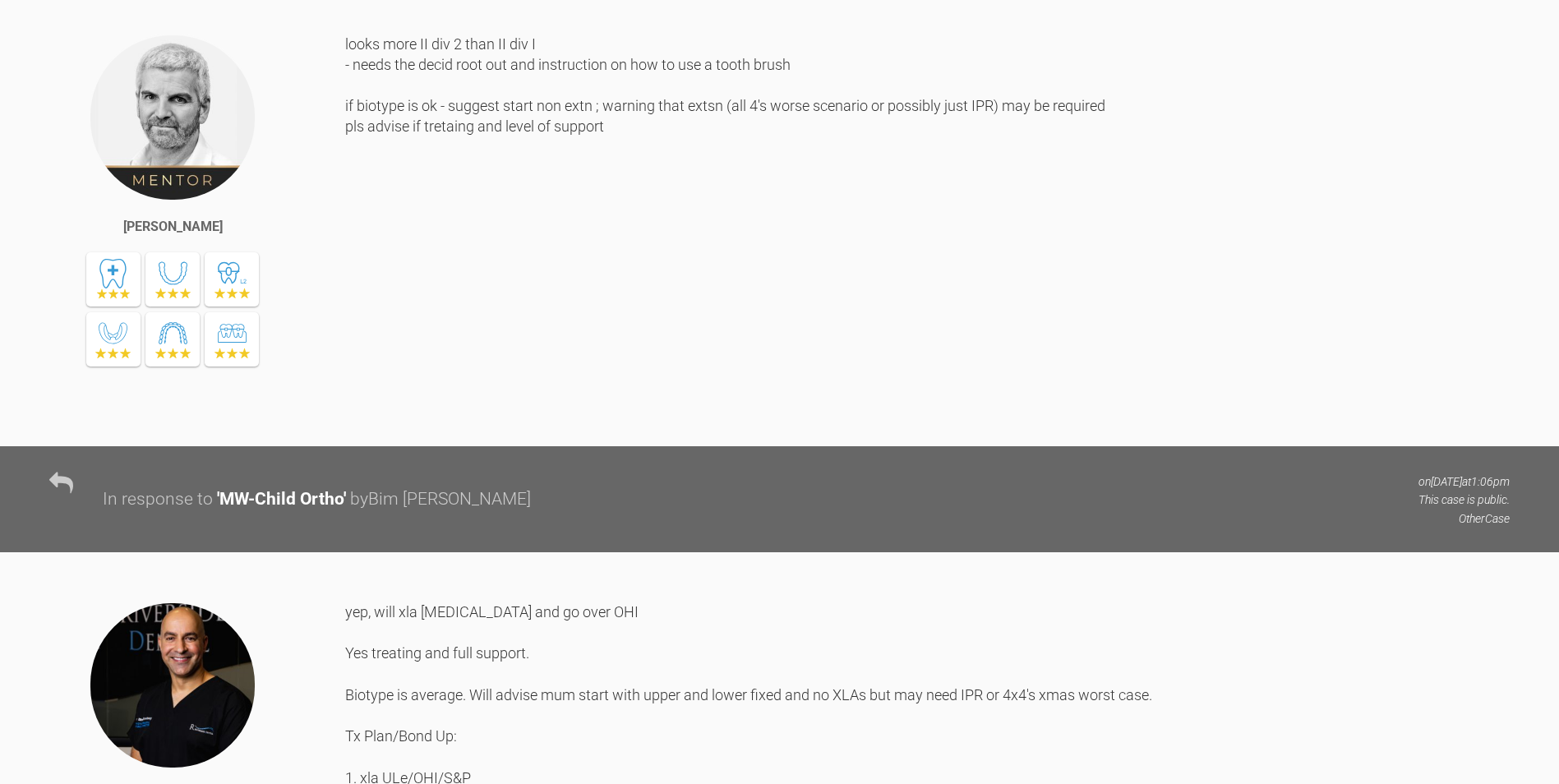
scroll to position [0, 0]
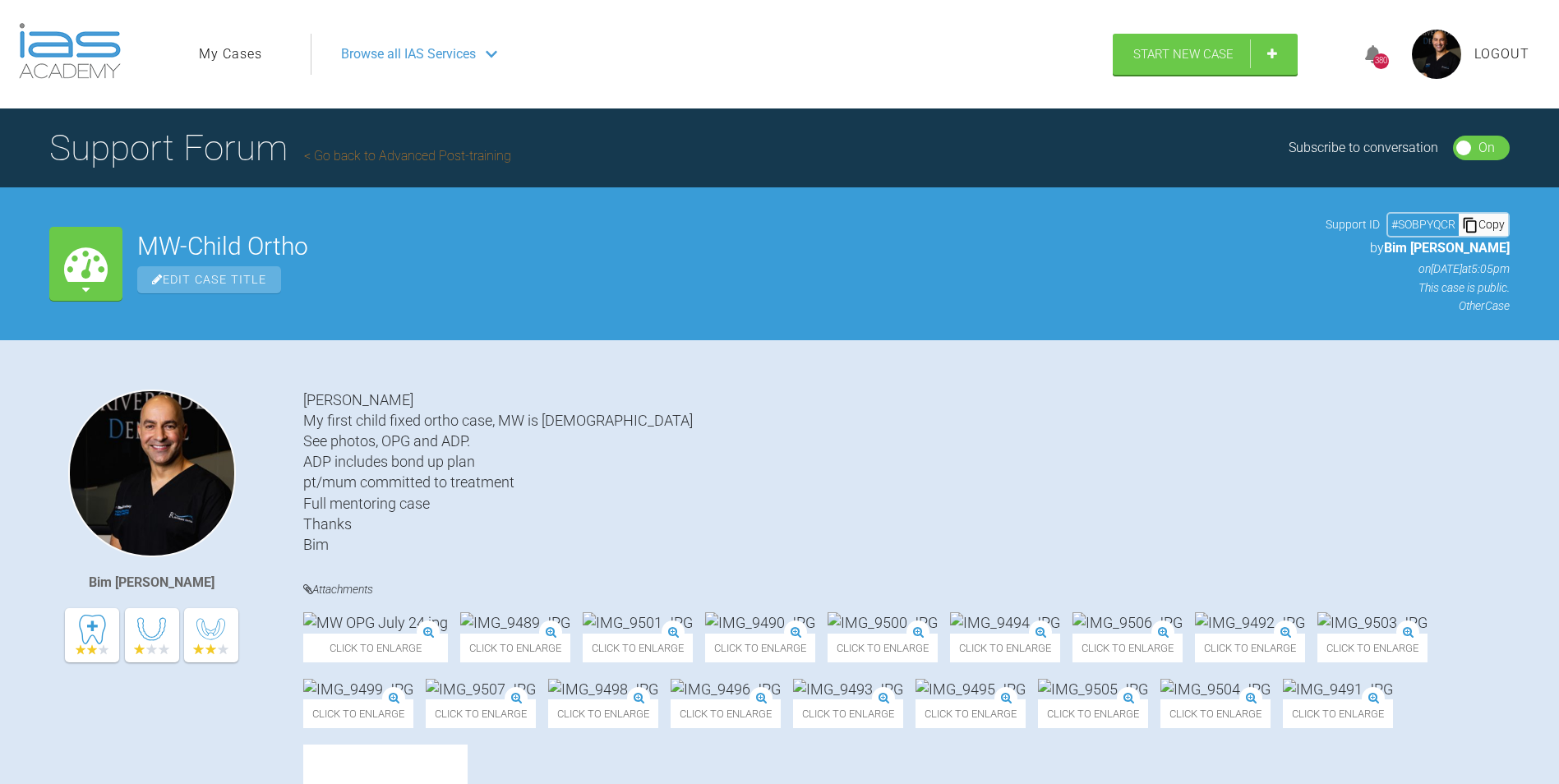
drag, startPoint x: 1517, startPoint y: 49, endPoint x: 1490, endPoint y: 58, distance: 28.5
click at [1517, 49] on span "Logout" at bounding box center [1501, 54] width 55 height 22
